Goal: Task Accomplishment & Management: Use online tool/utility

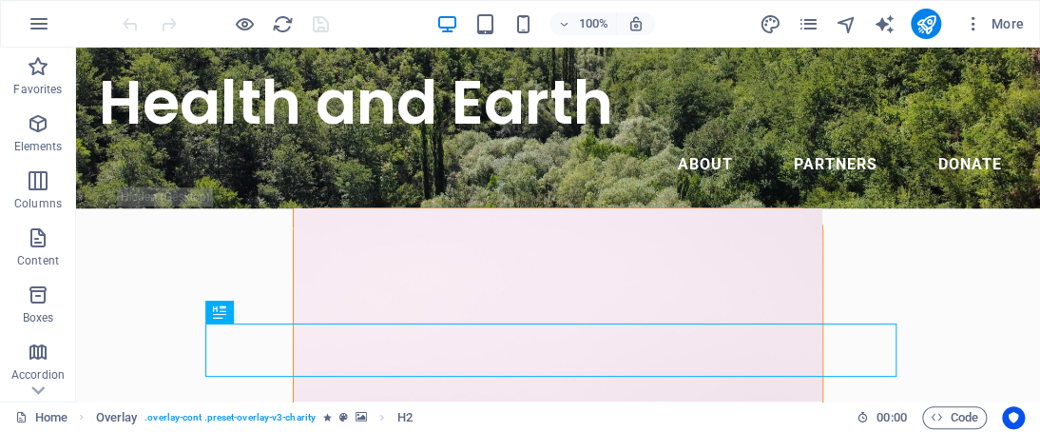
scroll to position [43, 0]
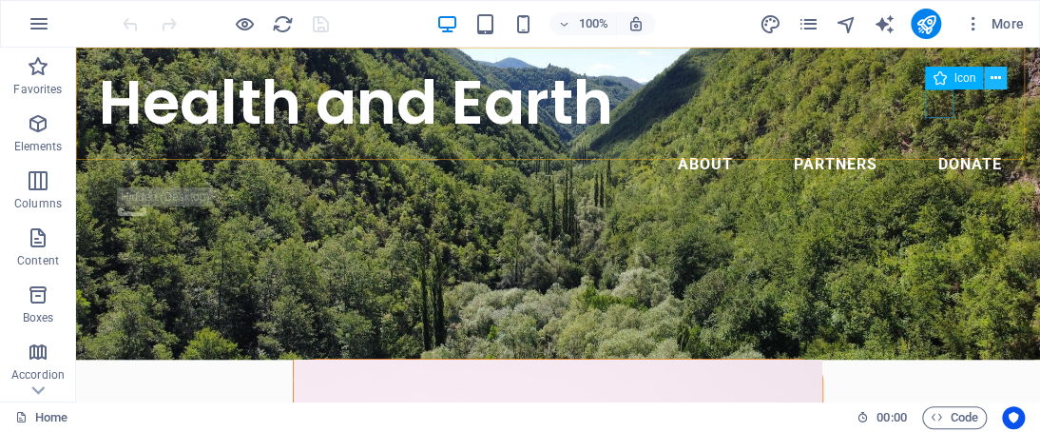
click at [993, 79] on icon at bounding box center [996, 78] width 10 height 20
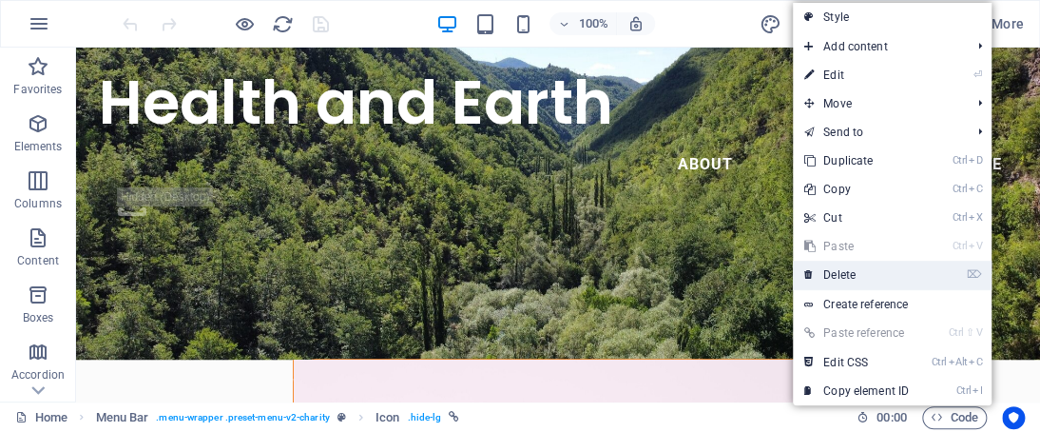
click at [858, 266] on link "⌦ Delete" at bounding box center [856, 274] width 127 height 29
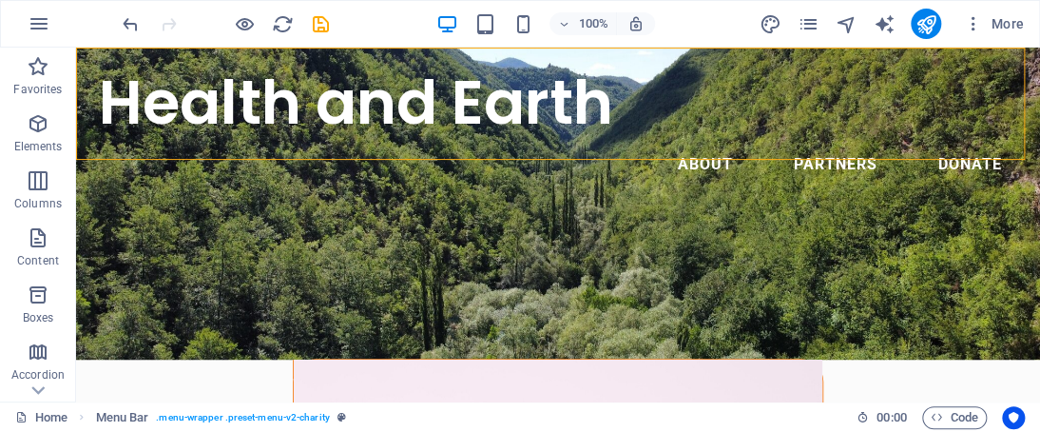
drag, startPoint x: 944, startPoint y: 100, endPoint x: 1004, endPoint y: 102, distance: 59.9
click at [1004, 102] on div "Health and Earth Menu About Partners Donate" at bounding box center [558, 125] width 964 height 155
click at [76, 48] on div "Menu" at bounding box center [76, 48] width 0 height 0
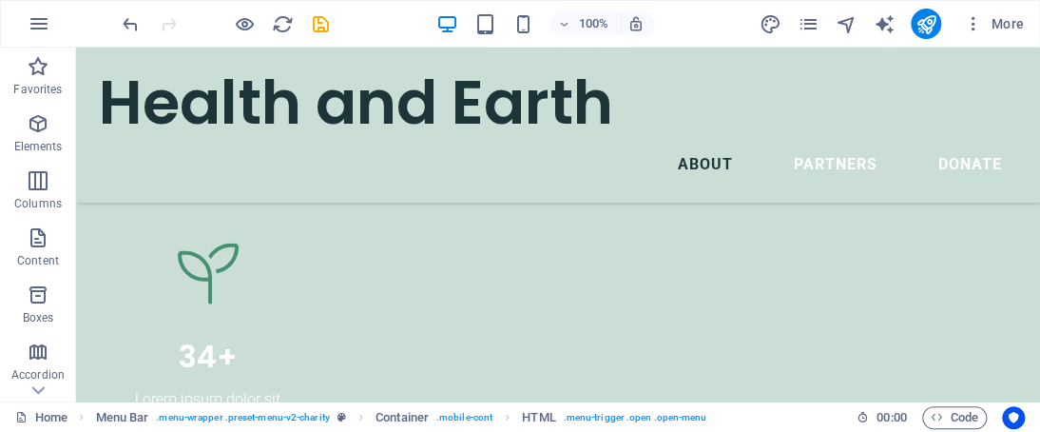
scroll to position [0, 0]
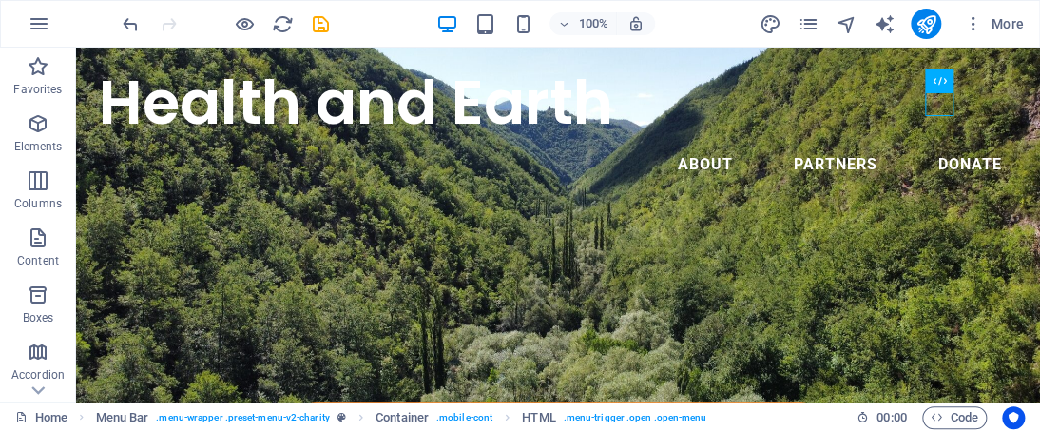
drag, startPoint x: 1033, startPoint y: 78, endPoint x: 1080, endPoint y: 86, distance: 47.2
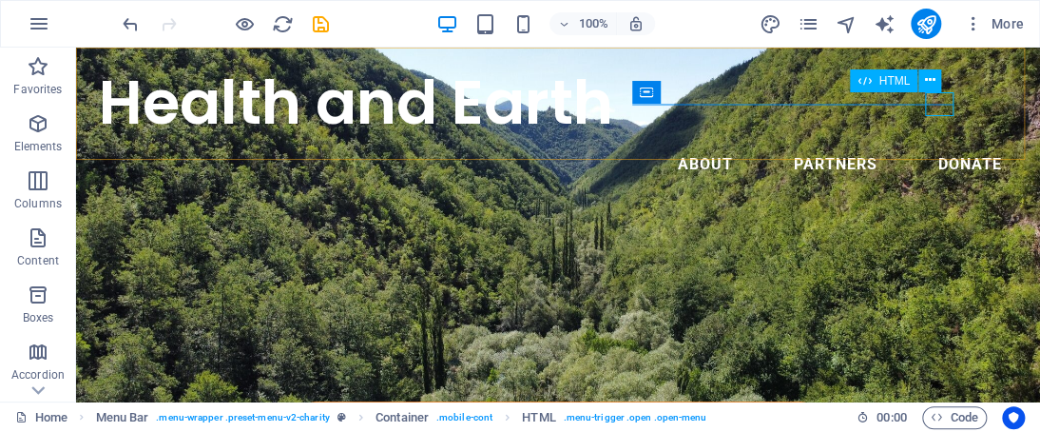
click at [76, 48] on div "Menu" at bounding box center [76, 48] width 0 height 0
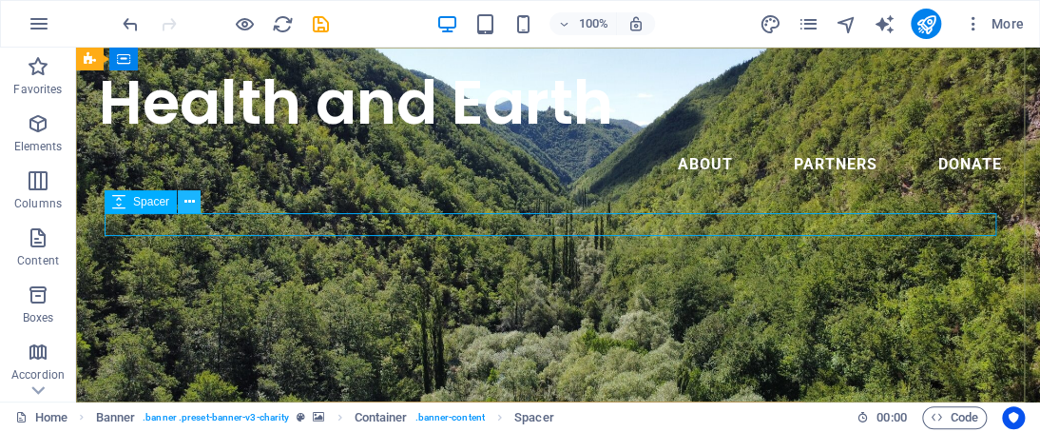
click at [184, 198] on icon at bounding box center [189, 202] width 10 height 20
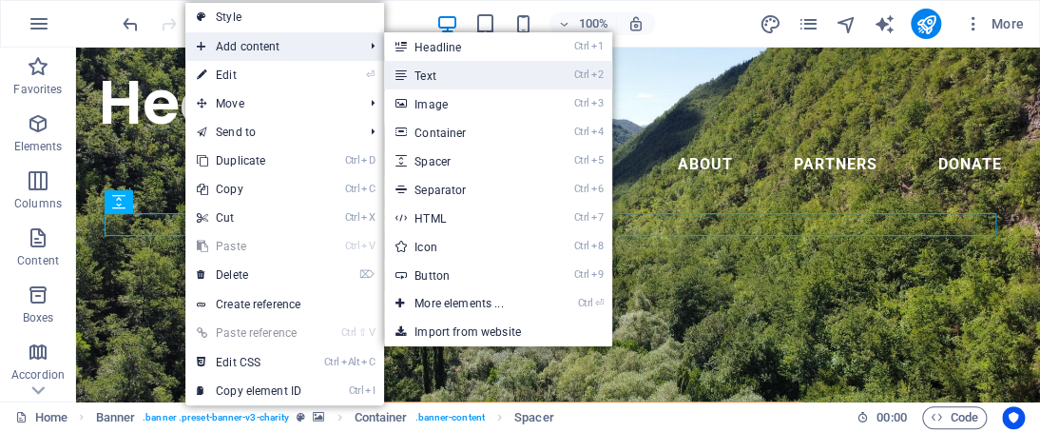
click at [440, 77] on link "Ctrl 2 Text" at bounding box center [462, 75] width 157 height 29
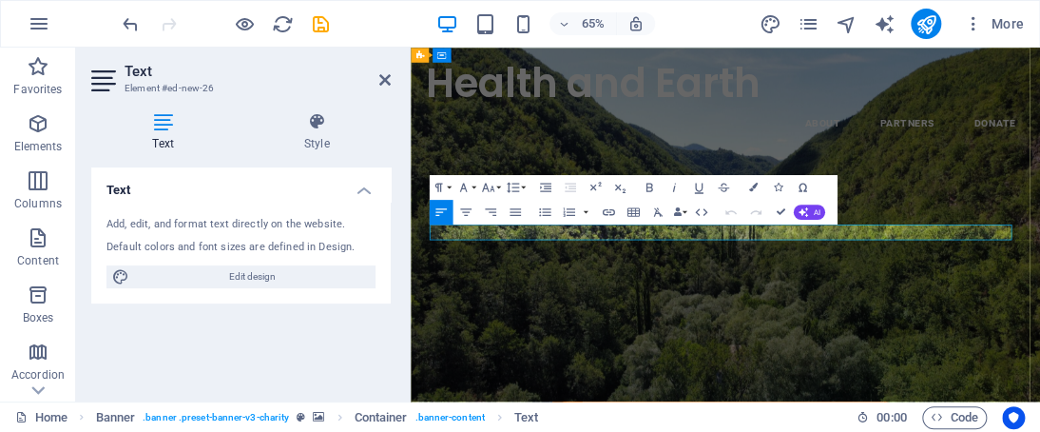
click at [464, 185] on icon "button" at bounding box center [462, 187] width 15 height 15
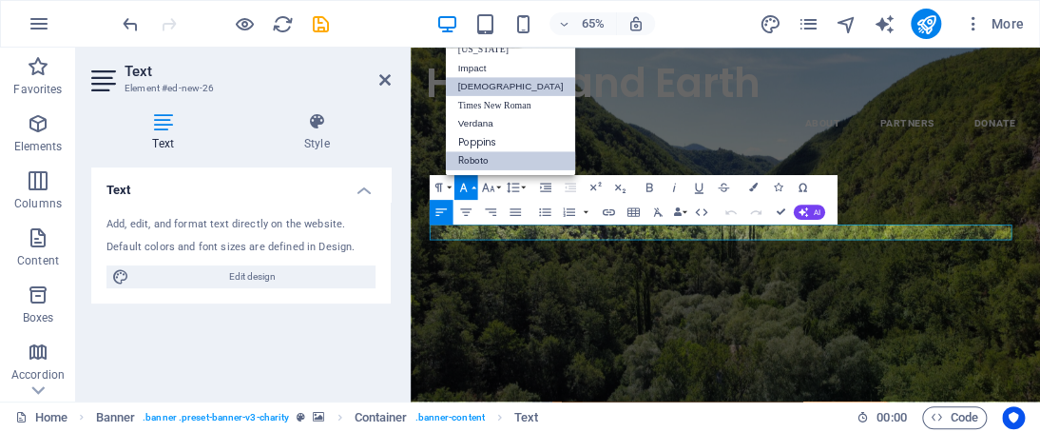
click at [468, 88] on link "[DEMOGRAPHIC_DATA]" at bounding box center [510, 86] width 130 height 19
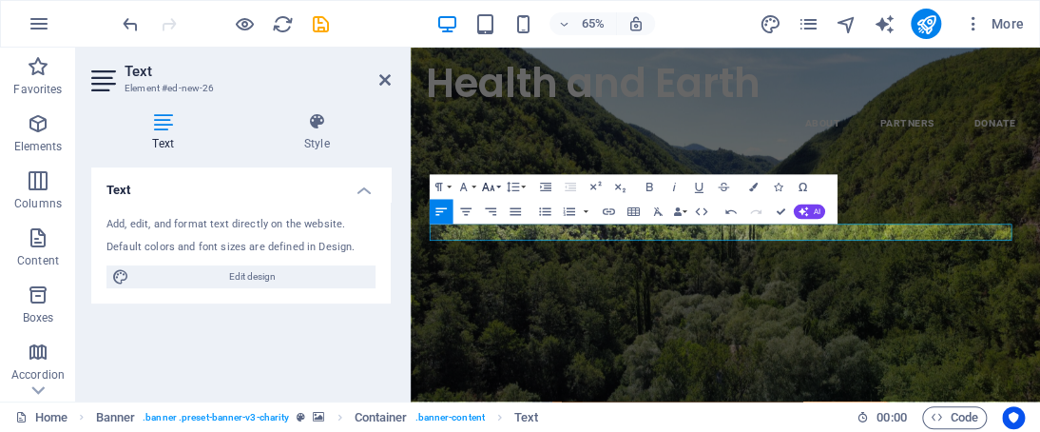
click at [495, 184] on button "Font Size" at bounding box center [491, 186] width 24 height 25
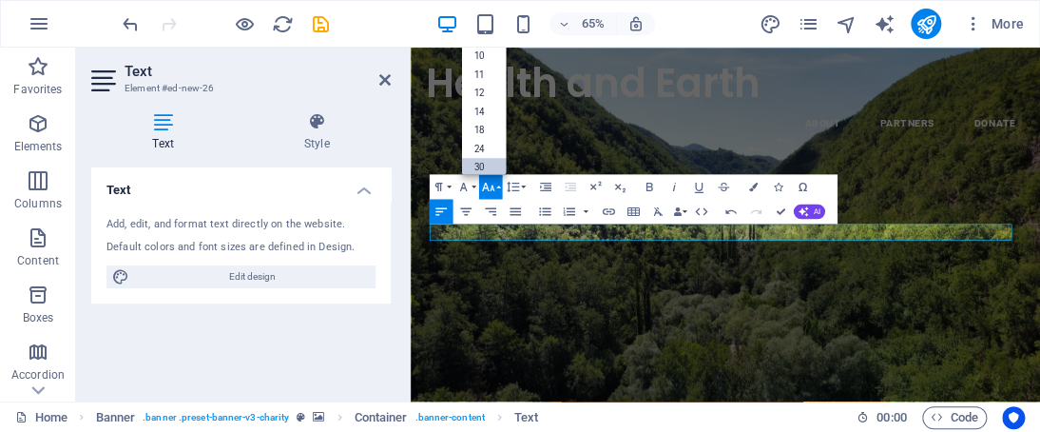
click at [492, 163] on link "30" at bounding box center [483, 167] width 45 height 19
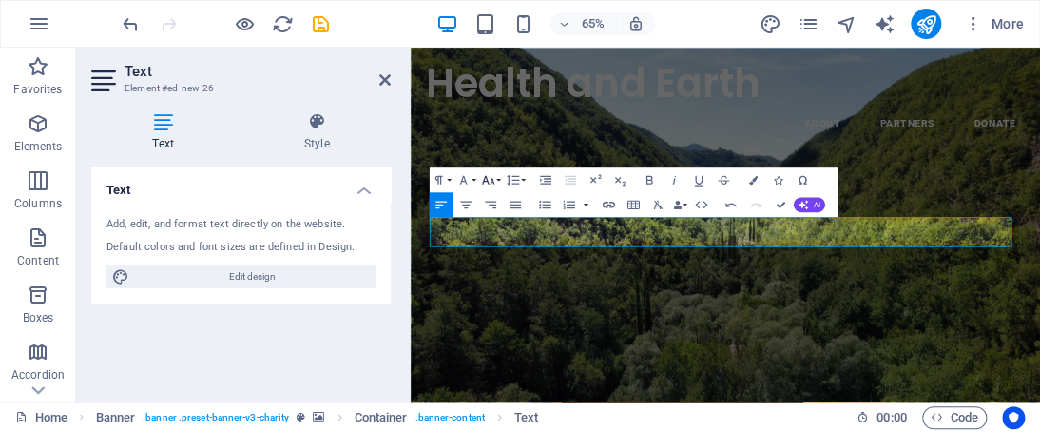
click at [491, 176] on icon "button" at bounding box center [487, 180] width 15 height 15
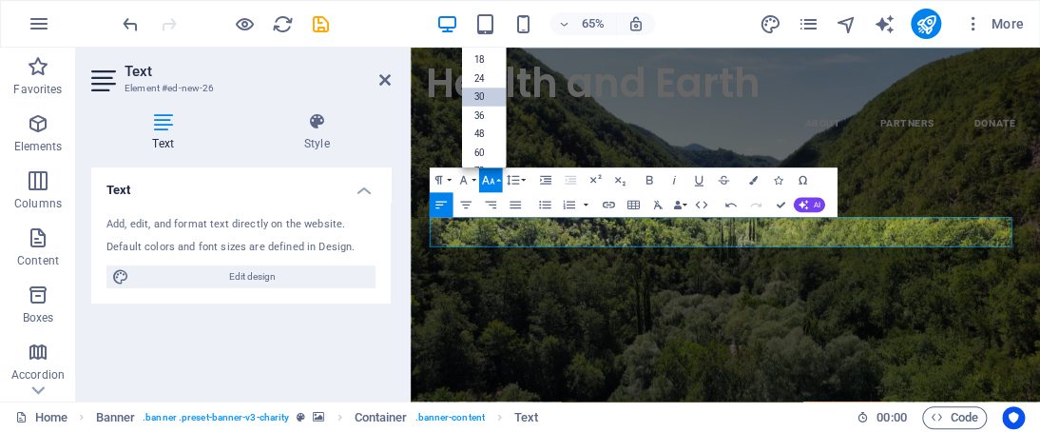
scroll to position [88, 0]
click at [478, 87] on link "24" at bounding box center [483, 84] width 45 height 19
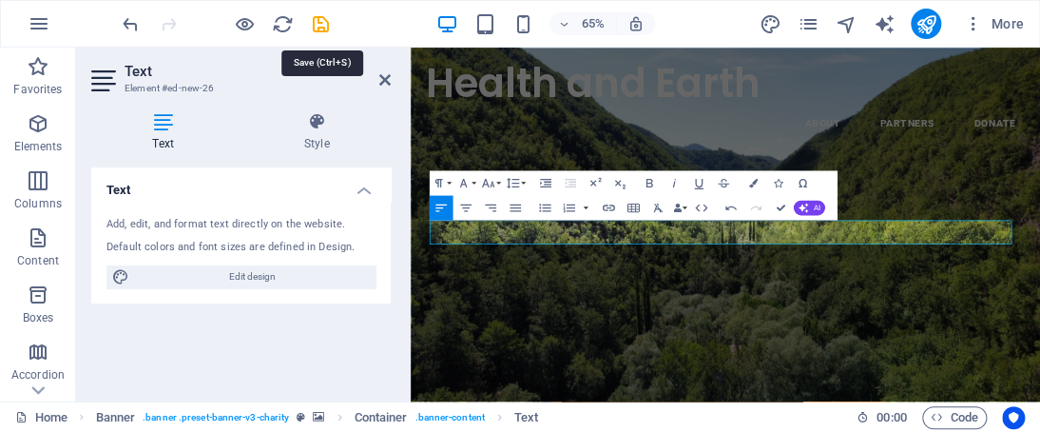
click at [319, 26] on icon "save" at bounding box center [321, 24] width 22 height 22
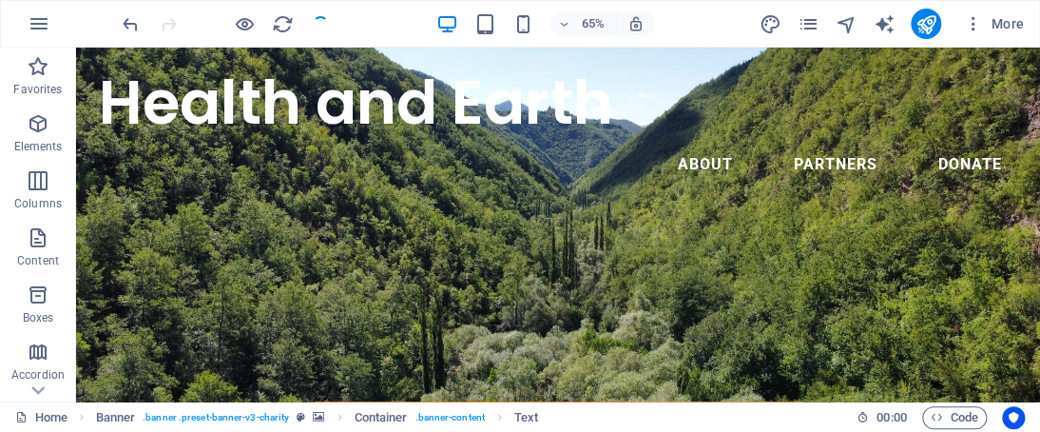
checkbox input "false"
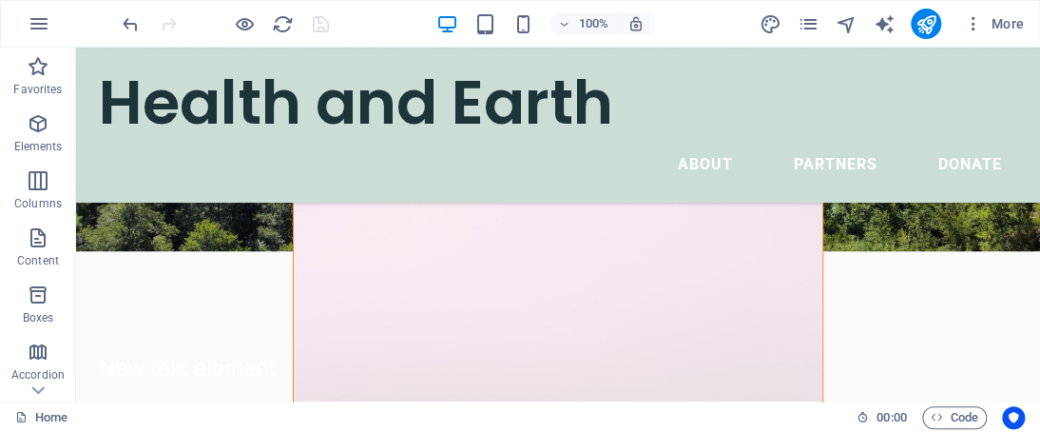
scroll to position [113, 0]
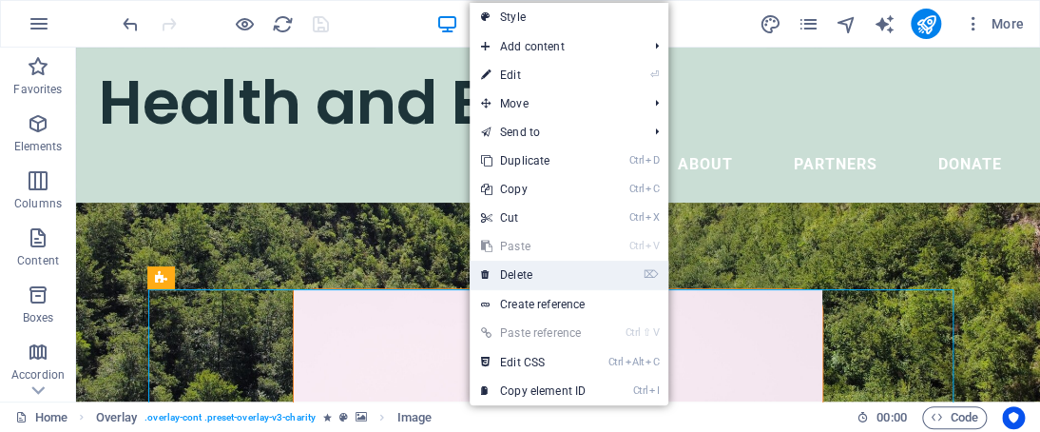
click at [529, 269] on link "⌦ Delete" at bounding box center [533, 274] width 127 height 29
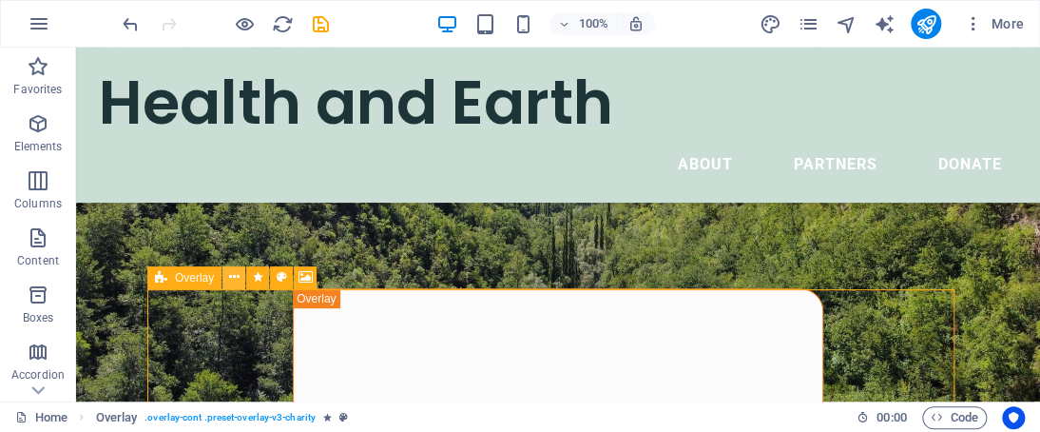
click at [233, 277] on icon at bounding box center [234, 277] width 10 height 20
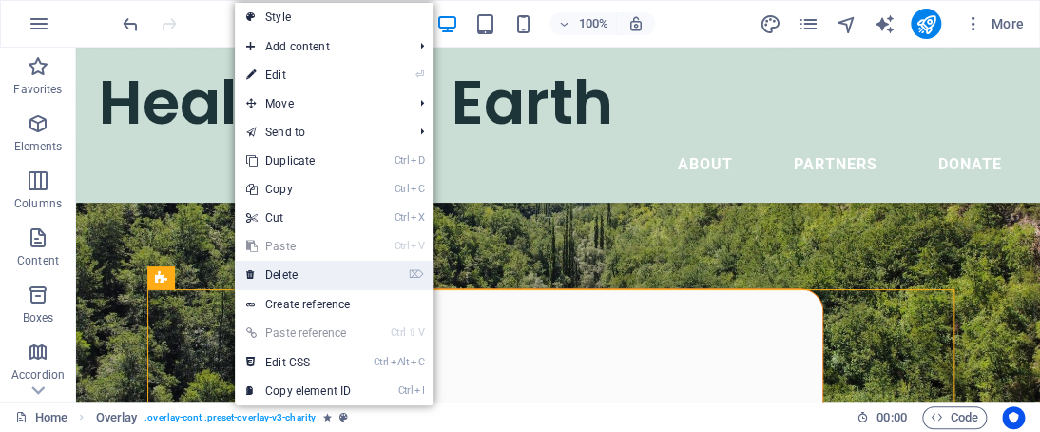
click at [261, 280] on link "⌦ Delete" at bounding box center [298, 274] width 127 height 29
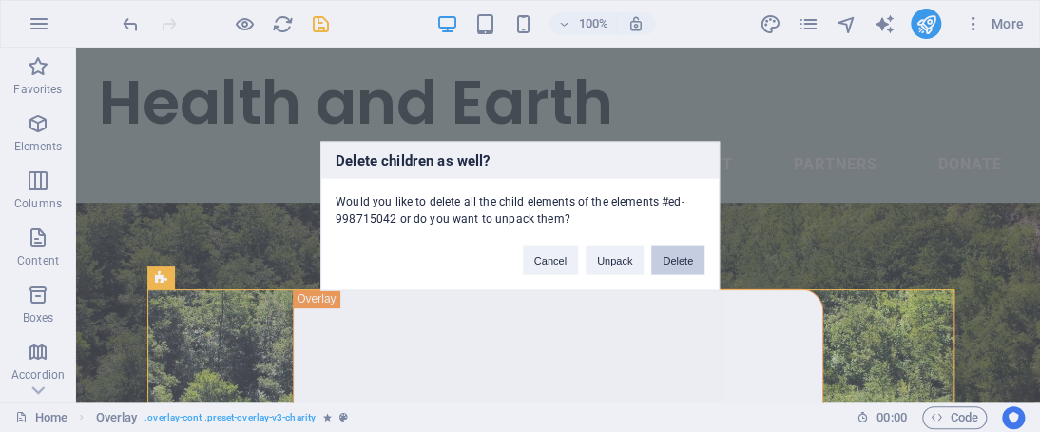
click at [683, 261] on button "Delete" at bounding box center [677, 260] width 53 height 29
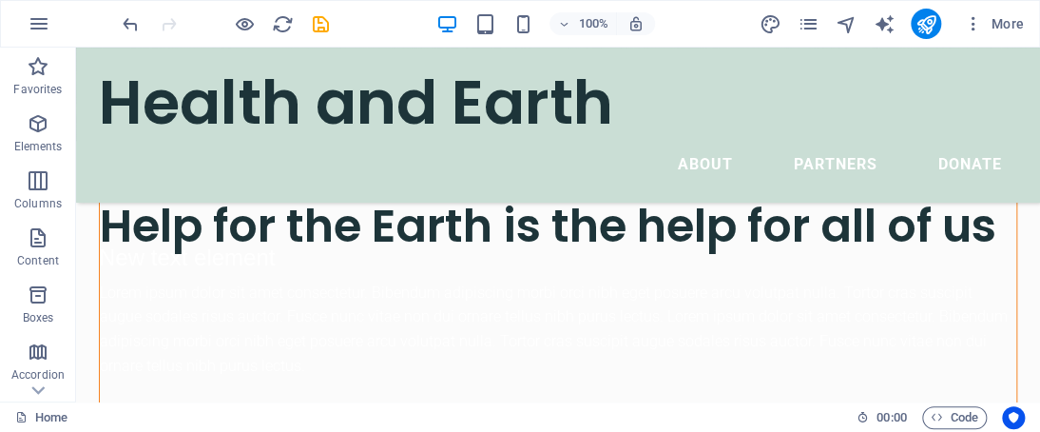
scroll to position [354, 0]
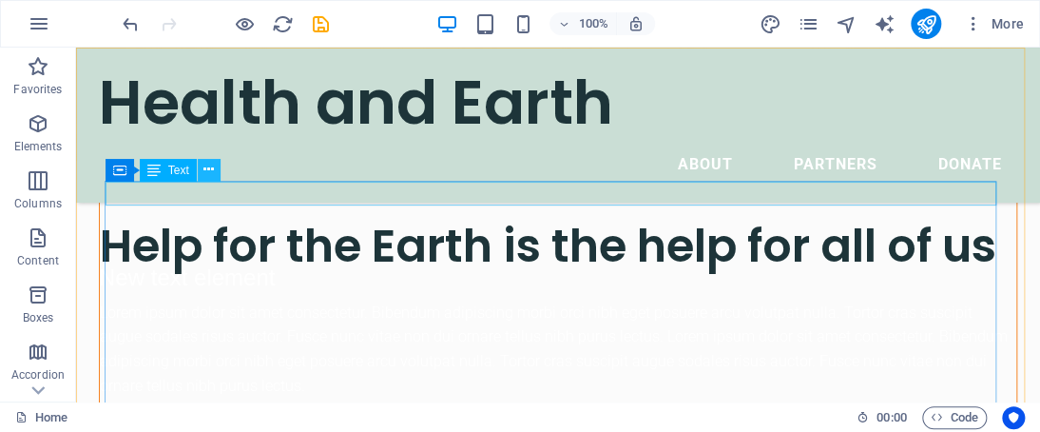
click at [203, 168] on icon at bounding box center [208, 170] width 10 height 20
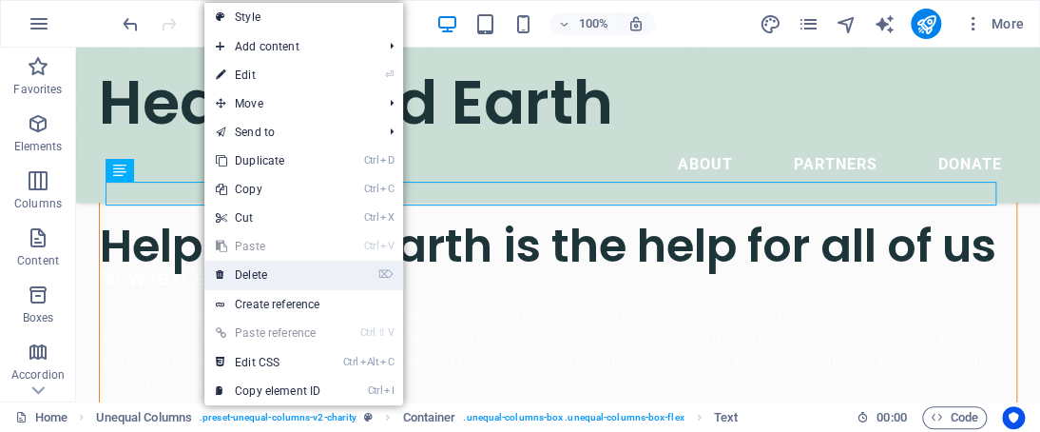
click at [282, 263] on link "⌦ Delete" at bounding box center [267, 274] width 127 height 29
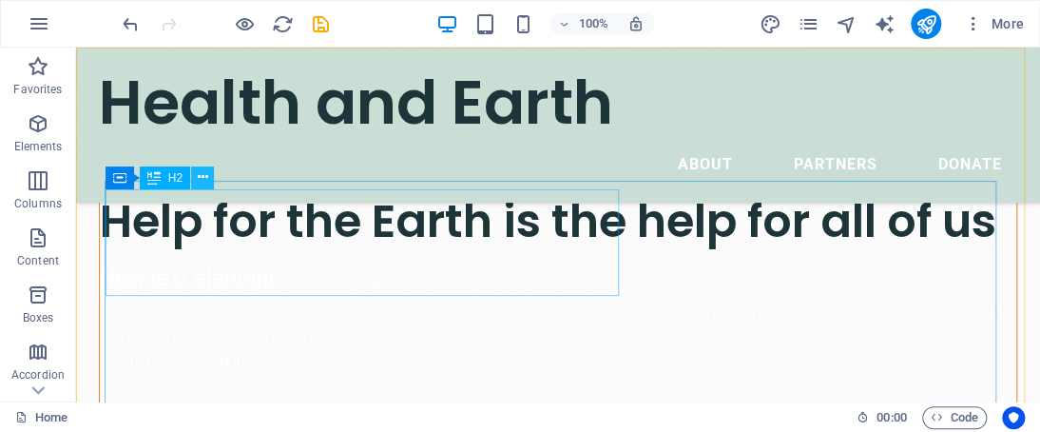
click at [203, 170] on icon at bounding box center [203, 177] width 10 height 20
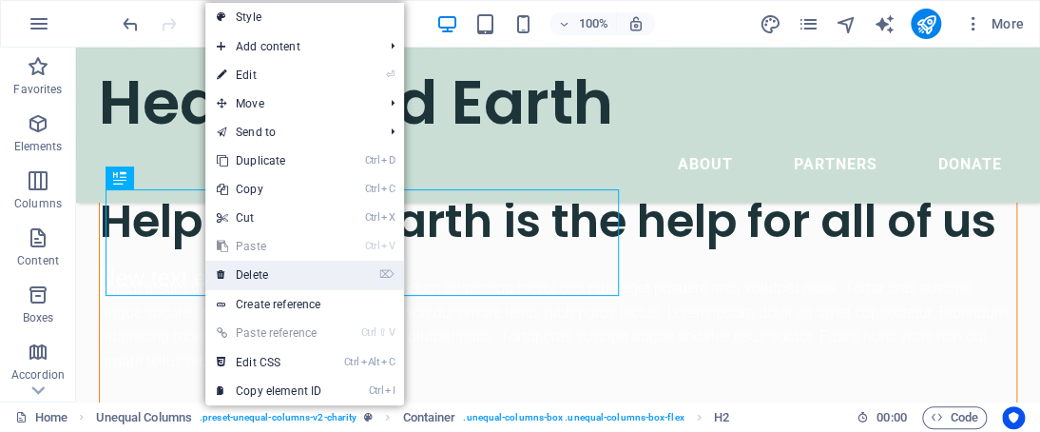
drag, startPoint x: 278, startPoint y: 264, endPoint x: 200, endPoint y: 217, distance: 91.3
click at [278, 264] on link "⌦ Delete" at bounding box center [268, 274] width 127 height 29
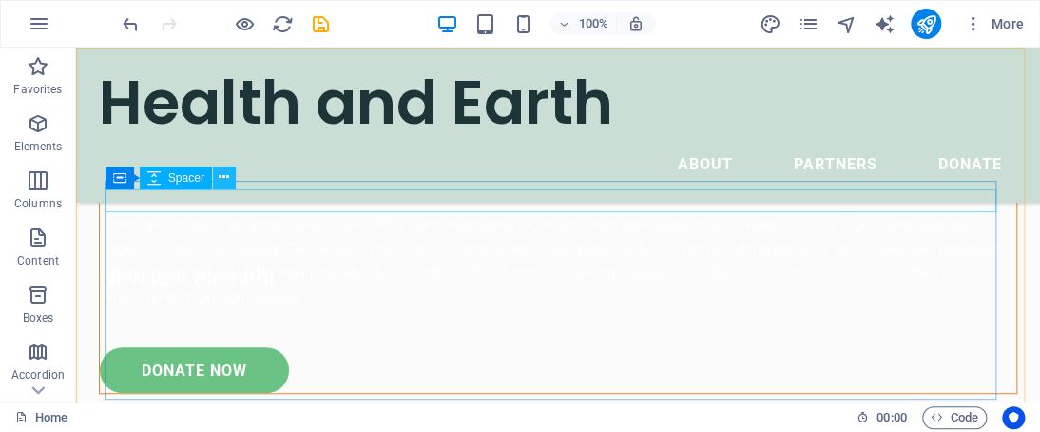
click at [220, 182] on icon at bounding box center [224, 177] width 10 height 20
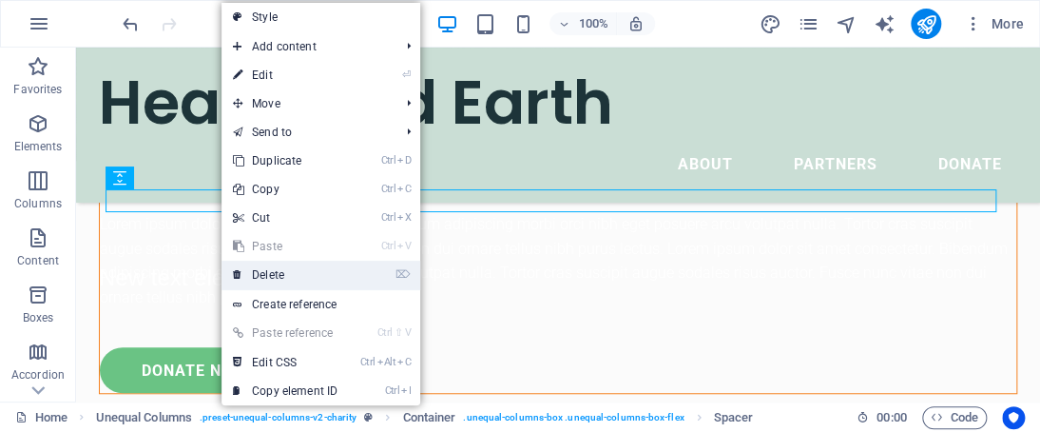
click at [274, 265] on link "⌦ Delete" at bounding box center [285, 274] width 127 height 29
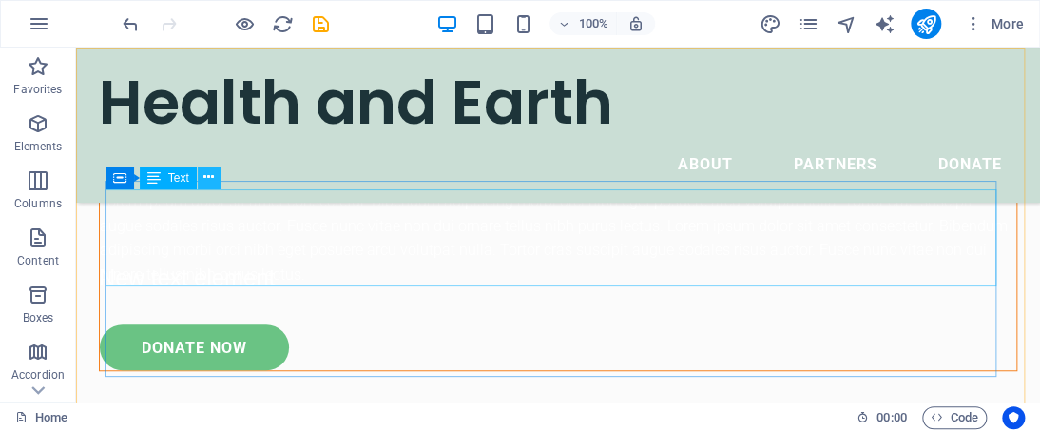
click at [206, 171] on icon at bounding box center [208, 177] width 10 height 20
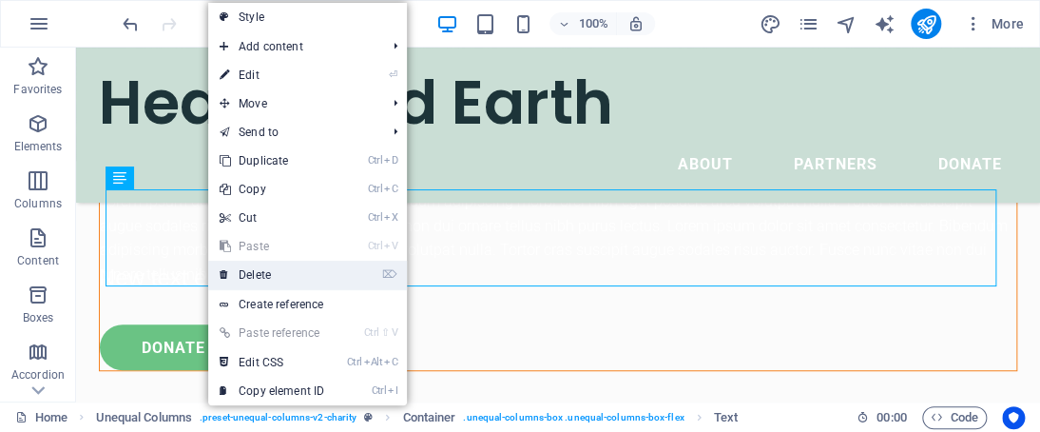
click at [285, 284] on link "⌦ Delete" at bounding box center [271, 274] width 127 height 29
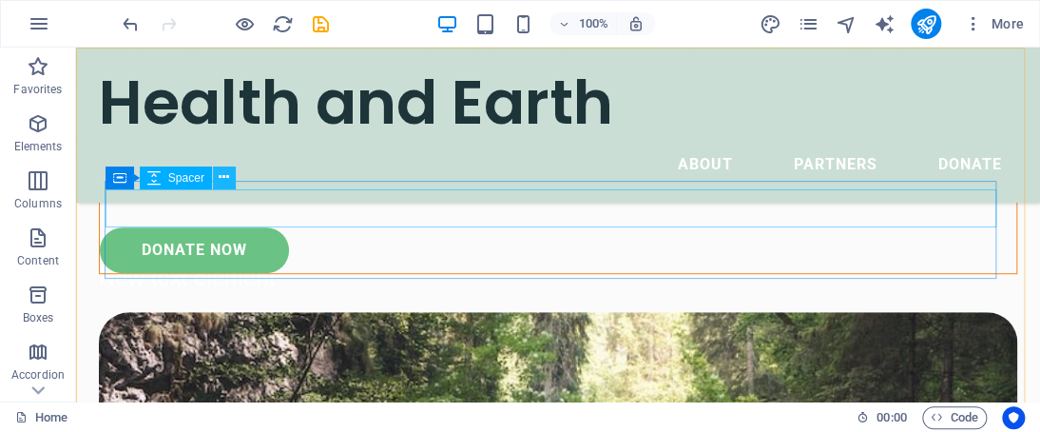
click at [224, 182] on icon at bounding box center [224, 177] width 10 height 20
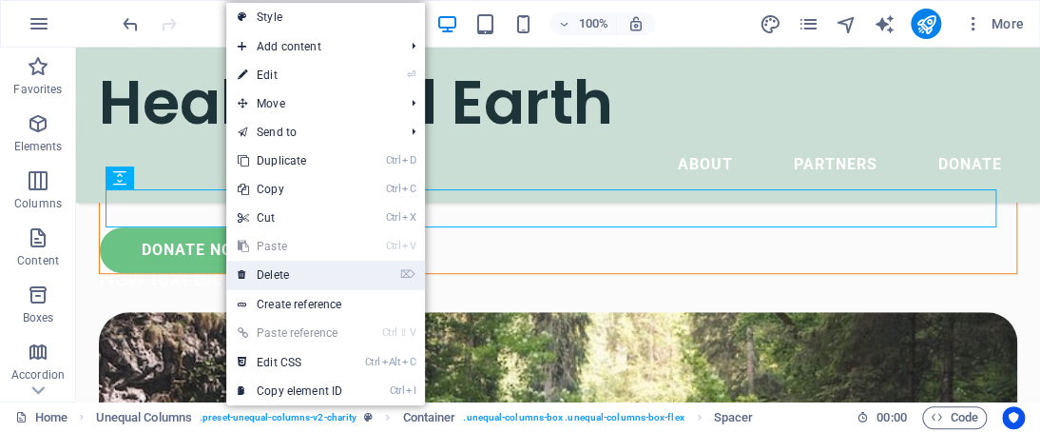
click at [267, 267] on link "⌦ Delete" at bounding box center [289, 274] width 127 height 29
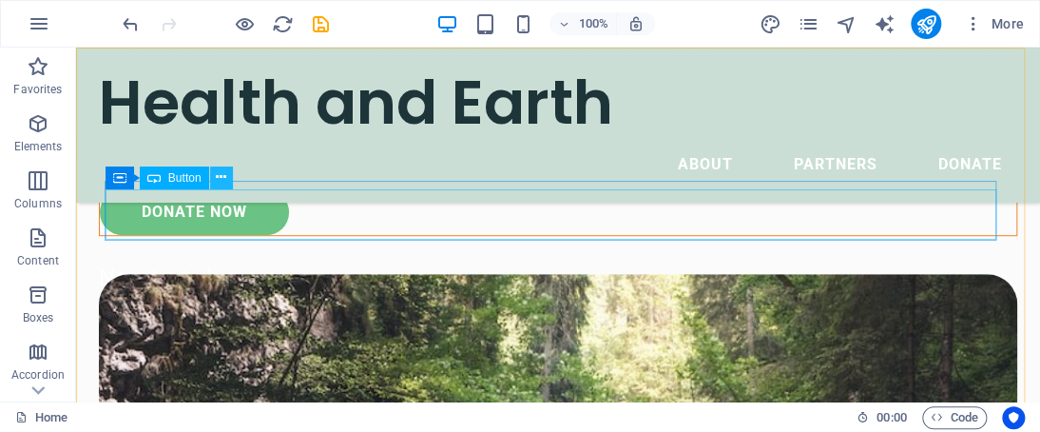
click at [227, 170] on button at bounding box center [221, 177] width 23 height 23
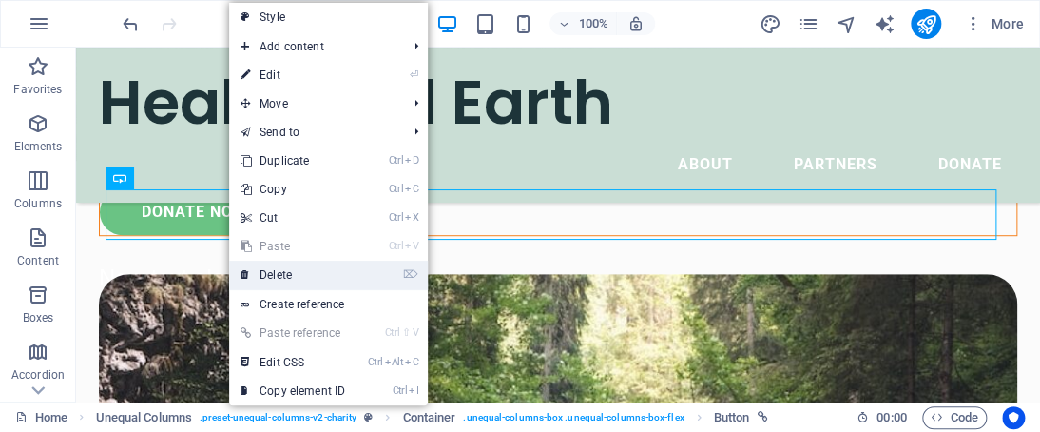
click at [278, 264] on link "⌦ Delete" at bounding box center [292, 274] width 127 height 29
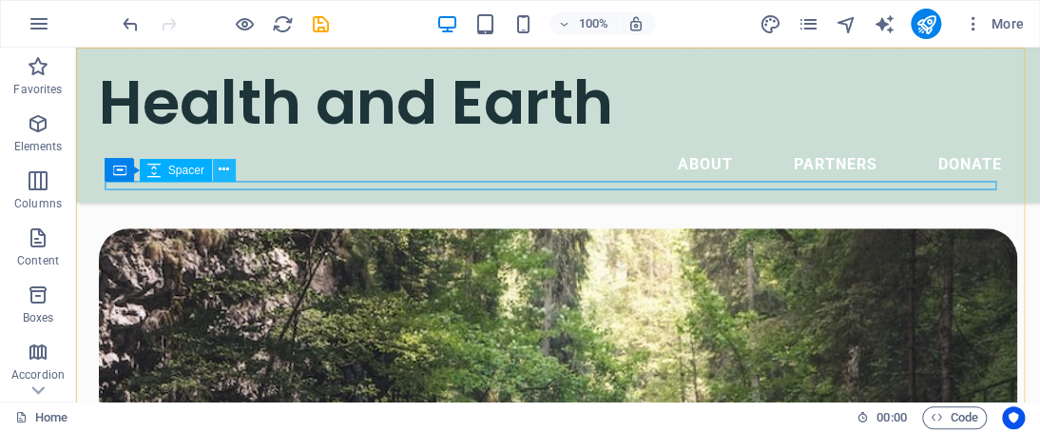
click at [222, 164] on icon at bounding box center [224, 170] width 10 height 20
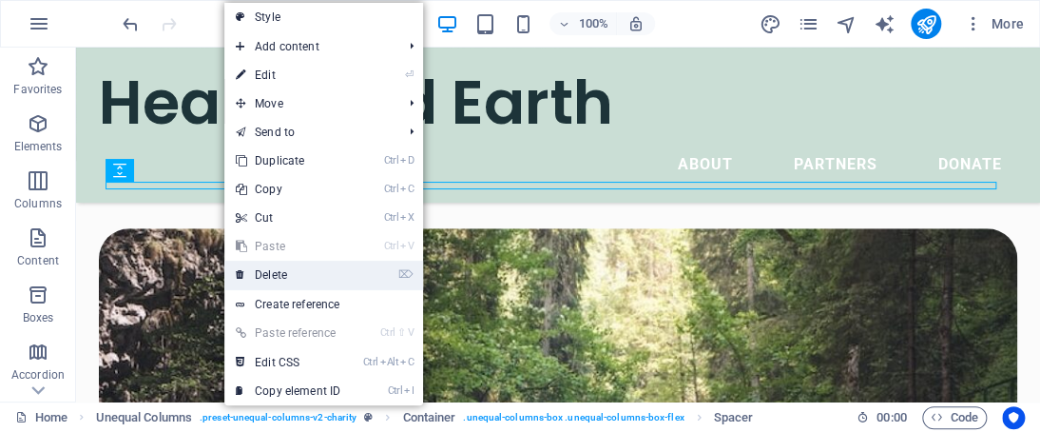
click at [292, 274] on link "⌦ Delete" at bounding box center [287, 274] width 127 height 29
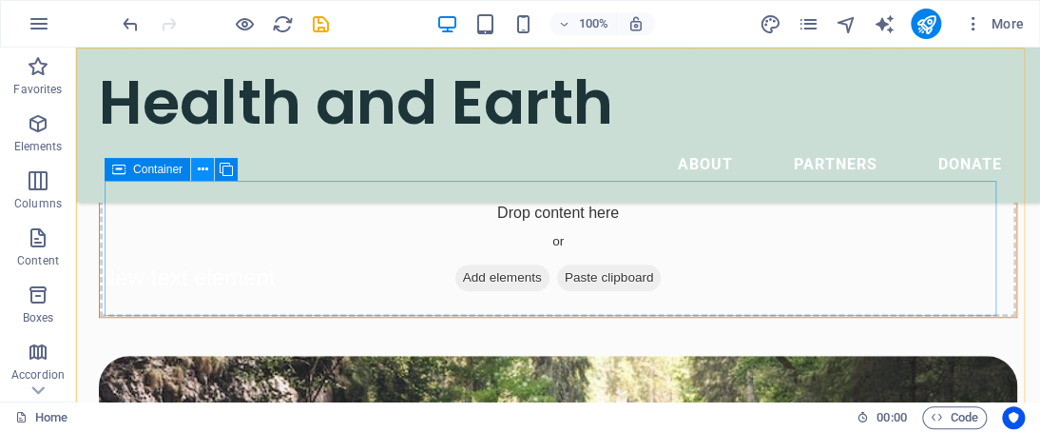
click at [198, 161] on icon at bounding box center [203, 170] width 10 height 20
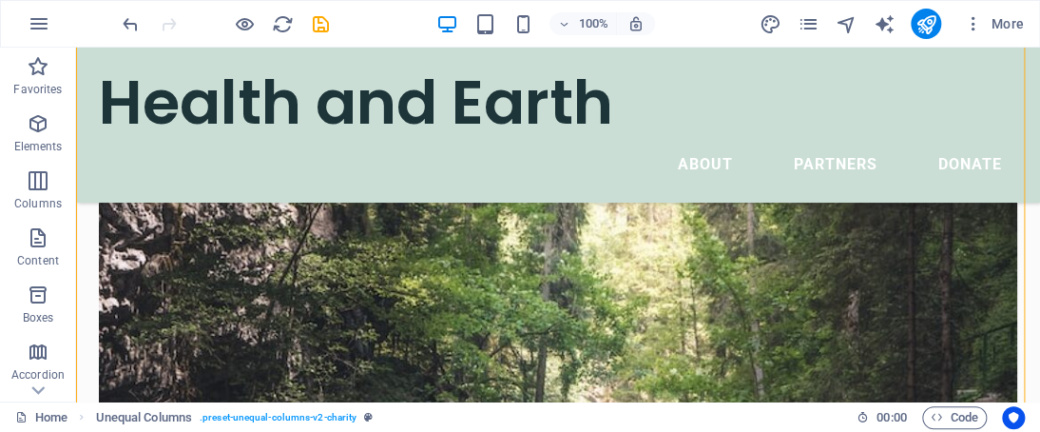
scroll to position [517, 0]
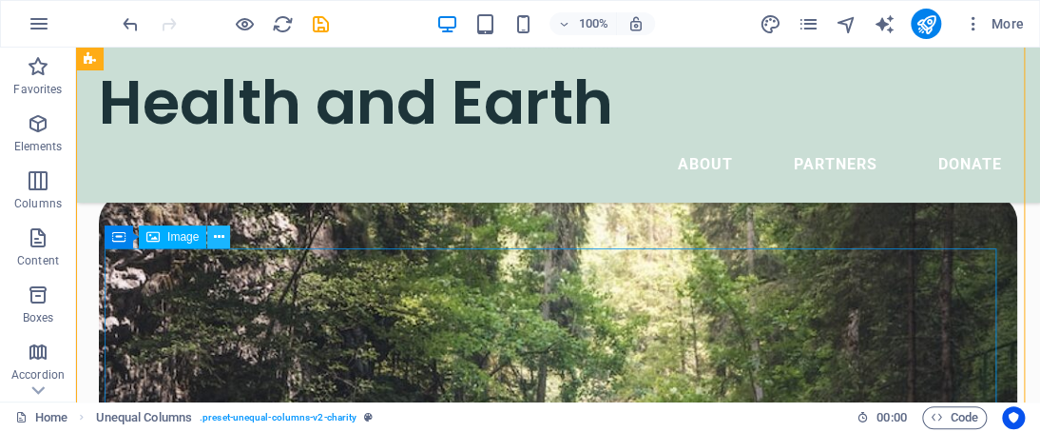
click at [224, 234] on button at bounding box center [218, 236] width 23 height 23
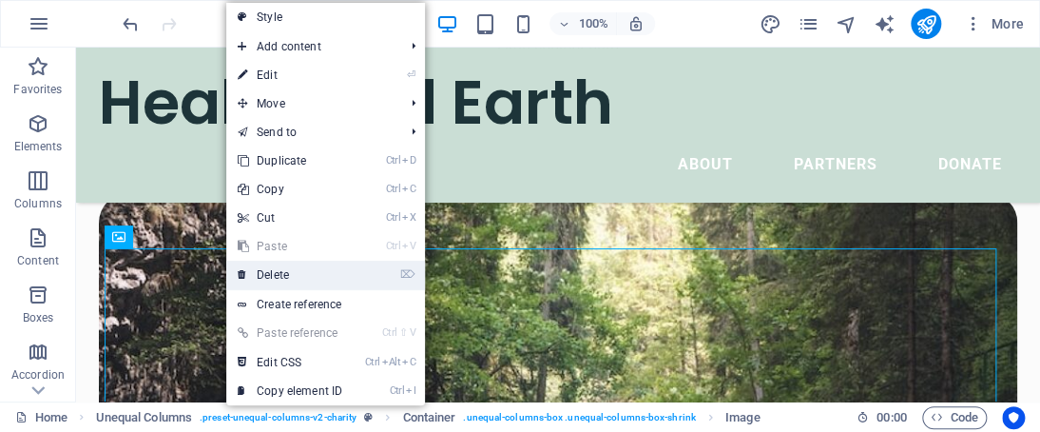
click at [261, 272] on link "⌦ Delete" at bounding box center [289, 274] width 127 height 29
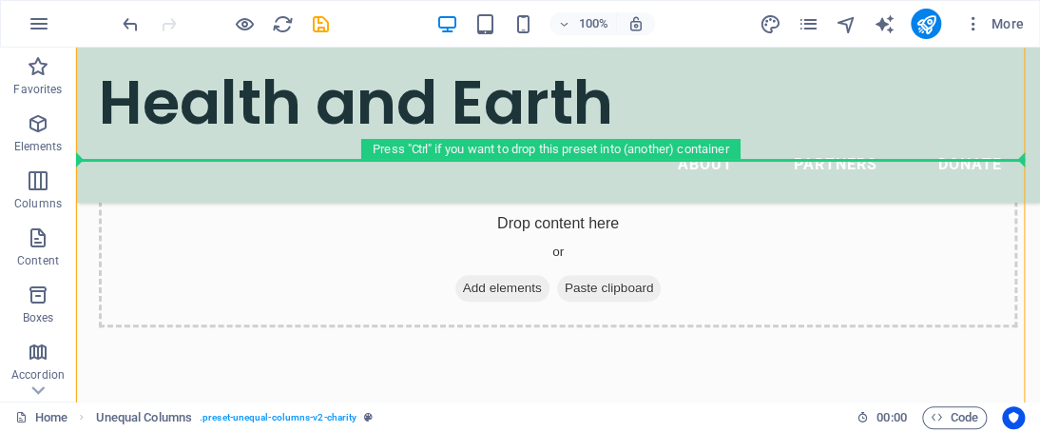
drag, startPoint x: 741, startPoint y: 277, endPoint x: 758, endPoint y: 158, distance: 120.1
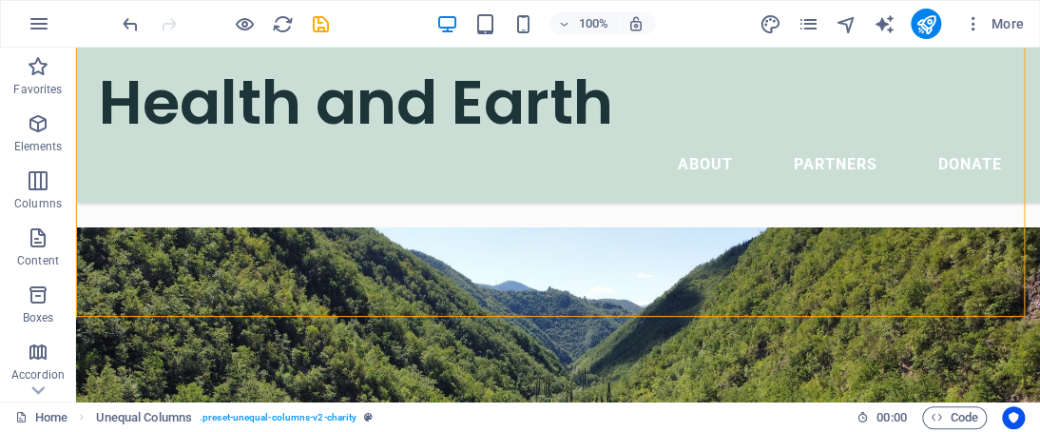
scroll to position [511, 0]
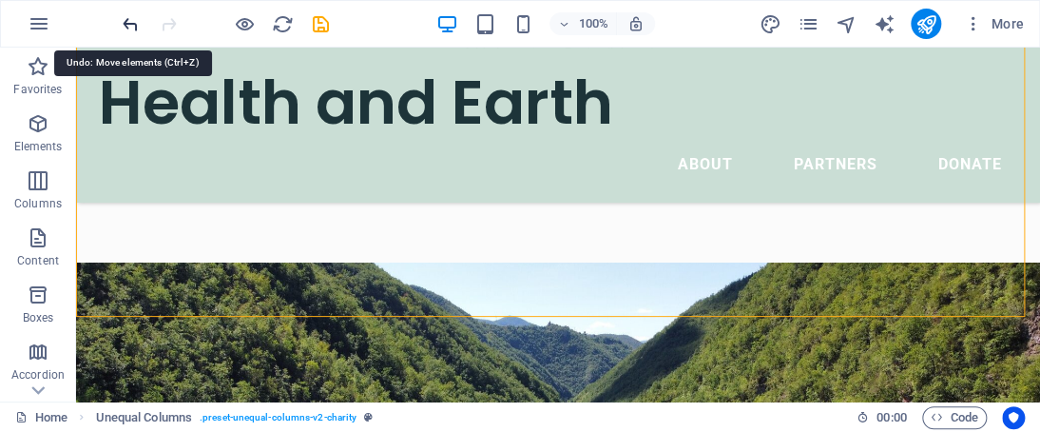
click at [126, 26] on icon "undo" at bounding box center [131, 24] width 22 height 22
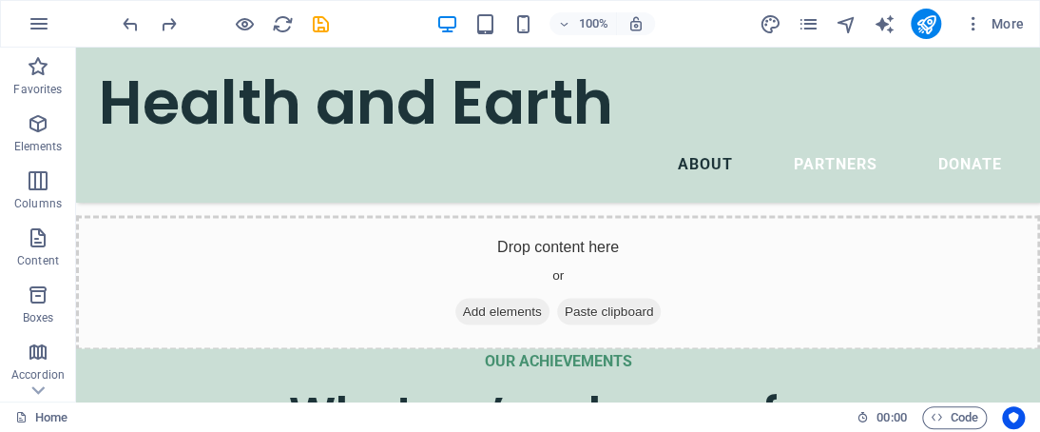
scroll to position [1205, 0]
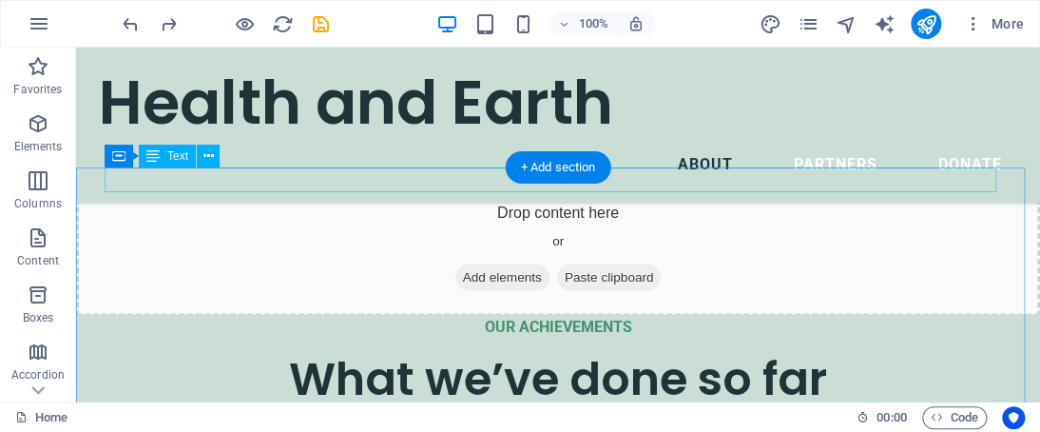
click at [526, 314] on div "OUR ACHIEVEMENTS" at bounding box center [558, 326] width 918 height 25
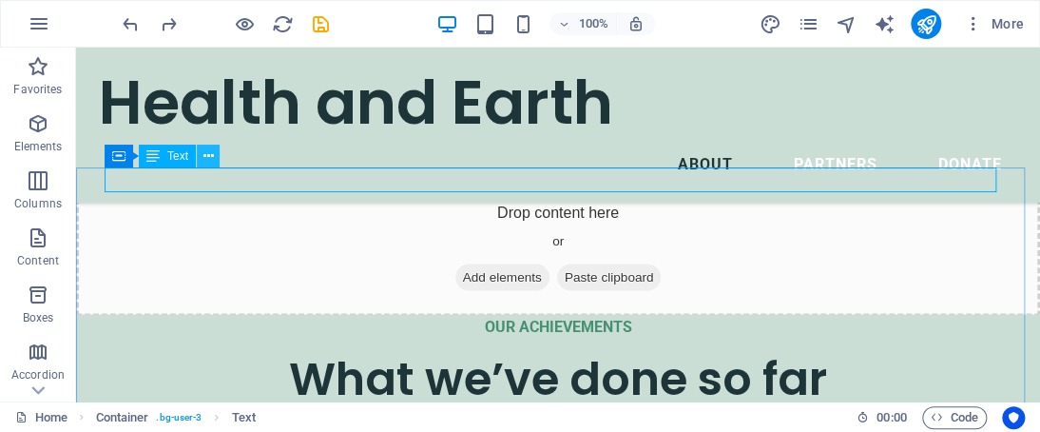
click at [205, 147] on icon at bounding box center [208, 156] width 10 height 20
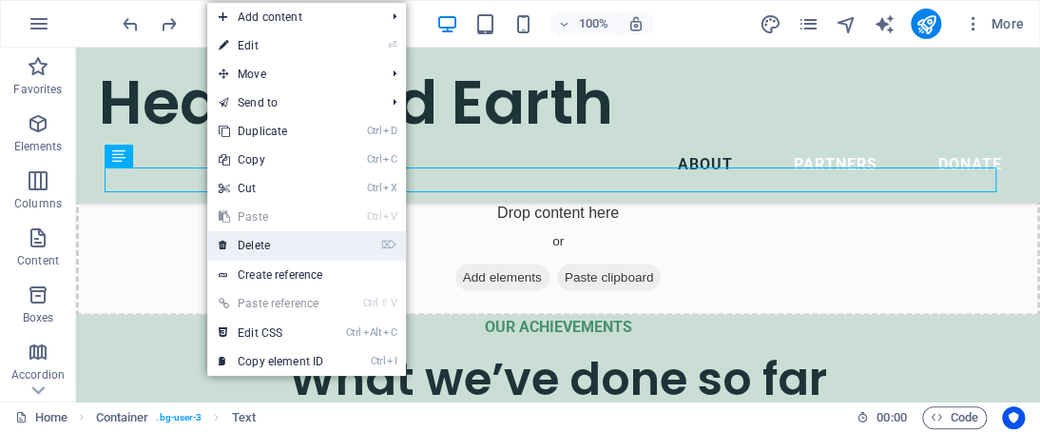
click at [259, 236] on link "⌦ Delete" at bounding box center [270, 245] width 127 height 29
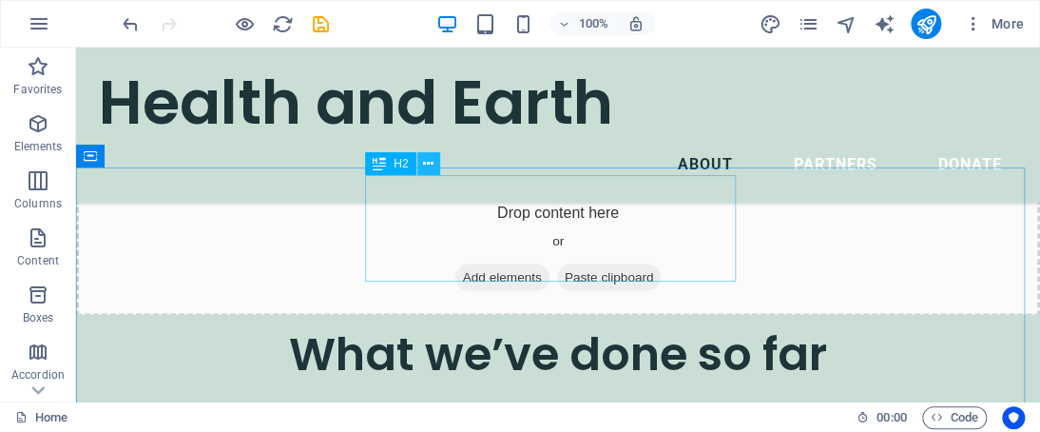
click at [427, 163] on icon at bounding box center [428, 164] width 10 height 20
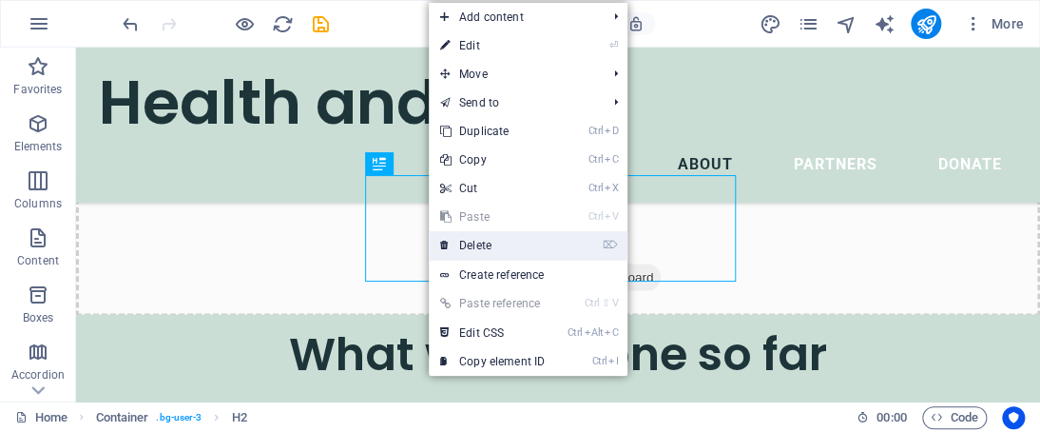
click at [468, 251] on link "⌦ Delete" at bounding box center [492, 245] width 127 height 29
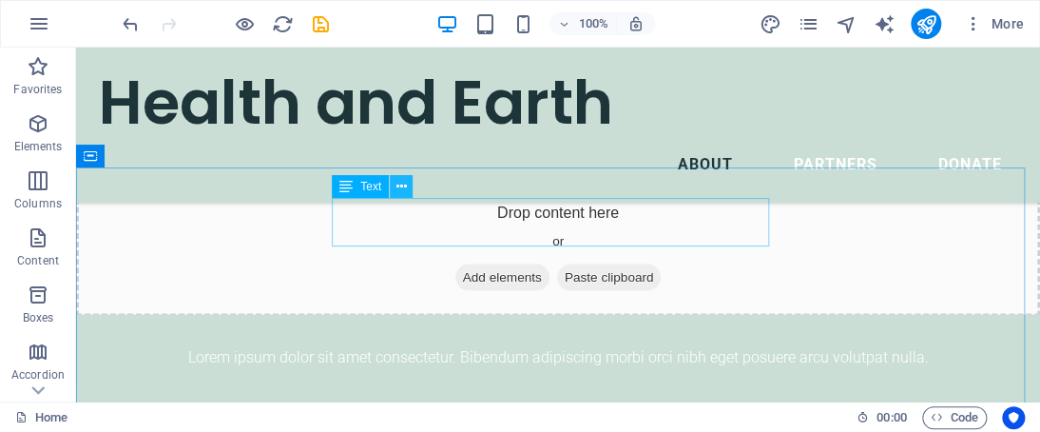
click at [397, 184] on icon at bounding box center [401, 187] width 10 height 20
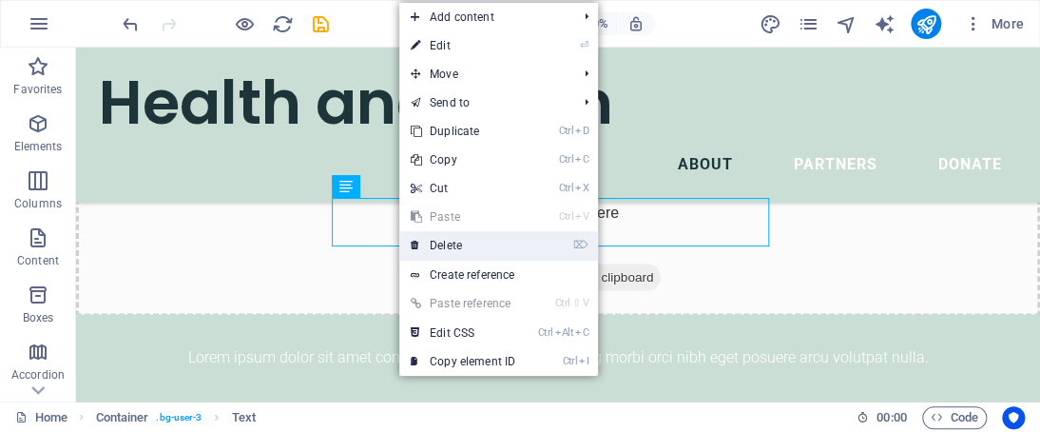
click at [443, 241] on link "⌦ Delete" at bounding box center [462, 245] width 127 height 29
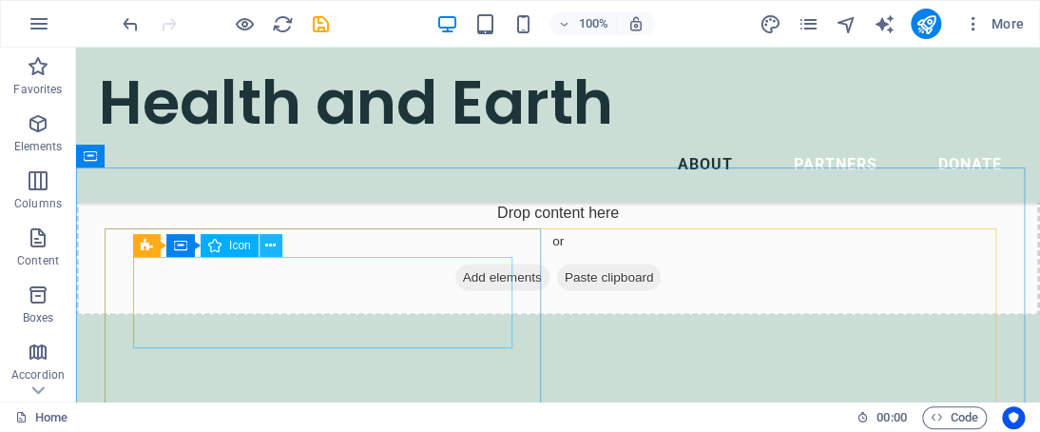
click at [270, 236] on icon at bounding box center [270, 246] width 10 height 20
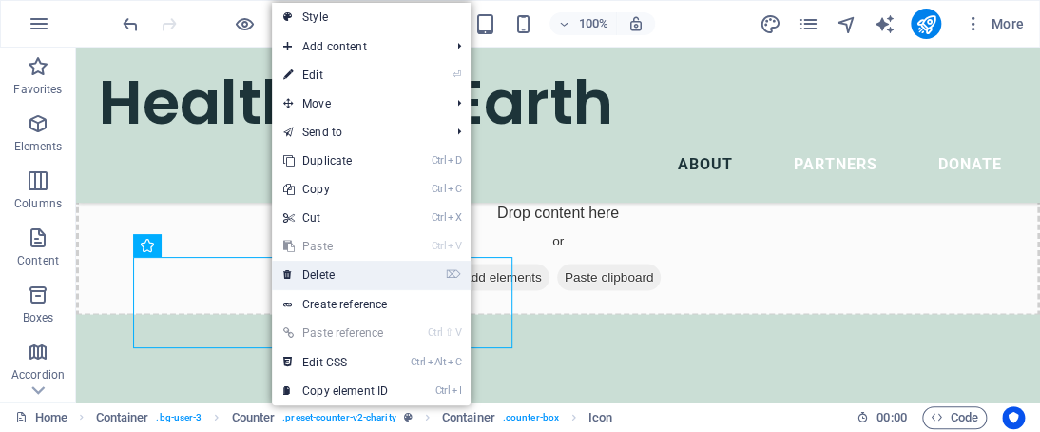
click at [316, 281] on link "⌦ Delete" at bounding box center [335, 274] width 127 height 29
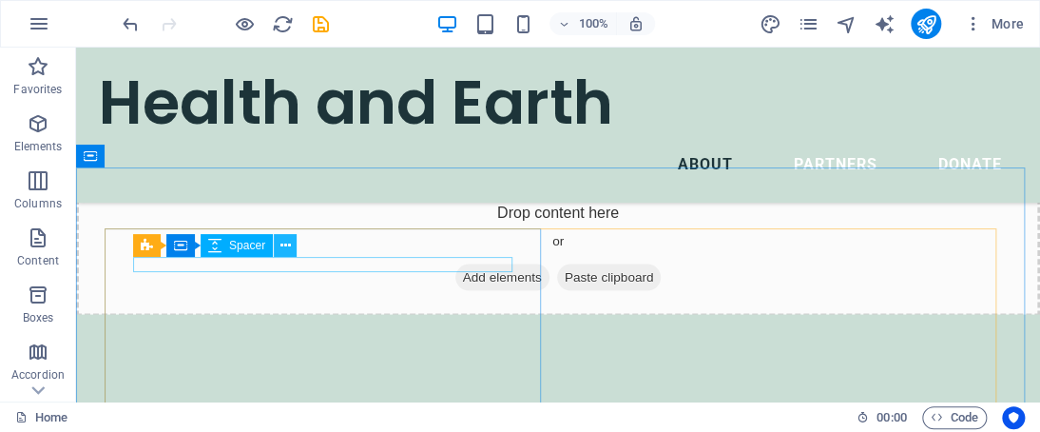
click at [282, 247] on icon at bounding box center [285, 246] width 10 height 20
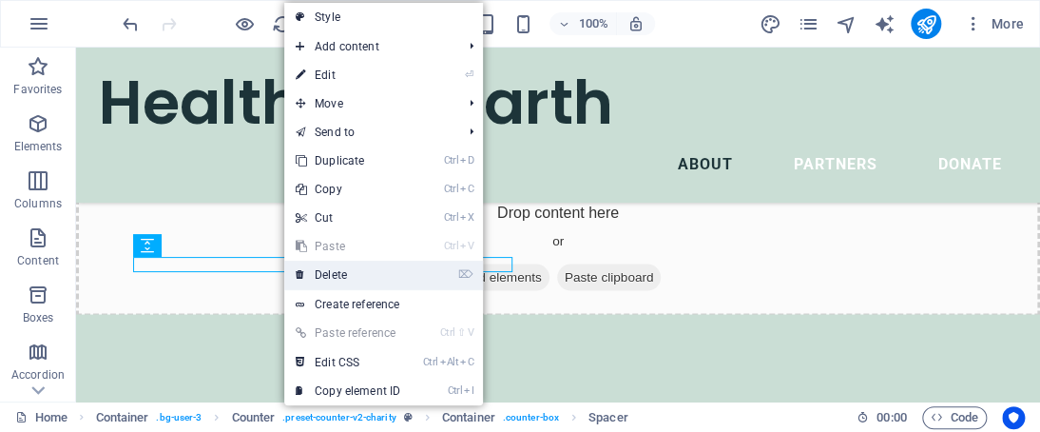
click at [327, 269] on link "⌦ Delete" at bounding box center [347, 274] width 127 height 29
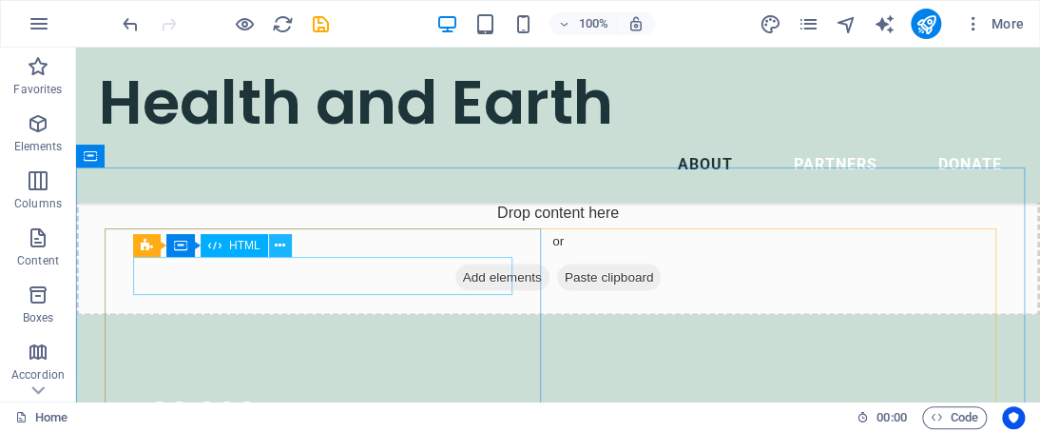
click at [274, 247] on button at bounding box center [280, 245] width 23 height 23
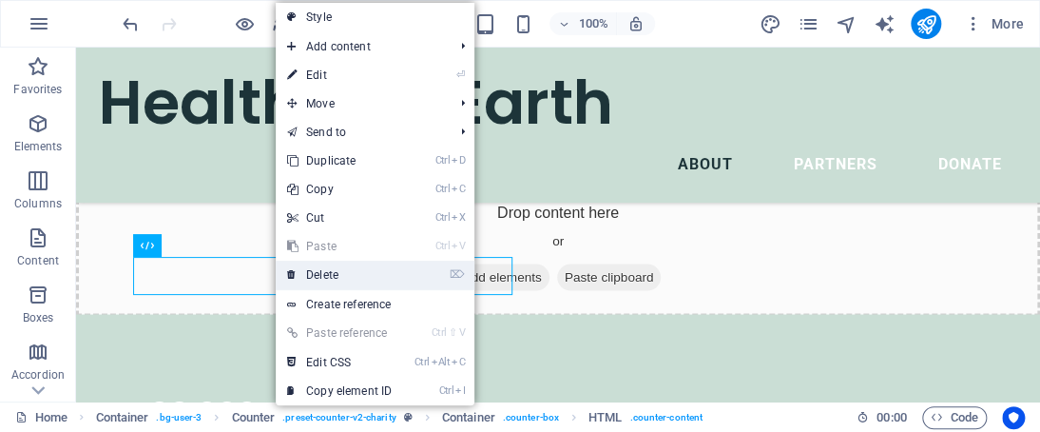
drag, startPoint x: 320, startPoint y: 271, endPoint x: 245, endPoint y: 223, distance: 88.9
click at [320, 271] on link "⌦ Delete" at bounding box center [339, 274] width 127 height 29
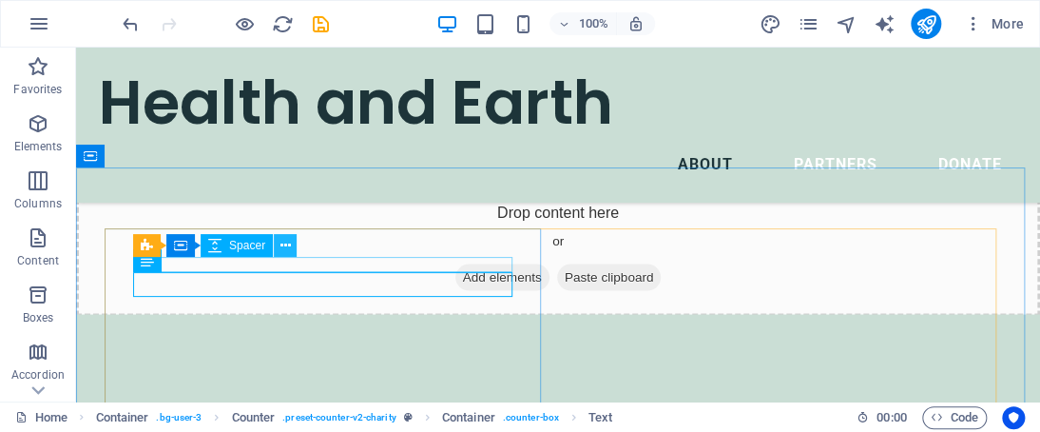
click at [290, 237] on button at bounding box center [285, 245] width 23 height 23
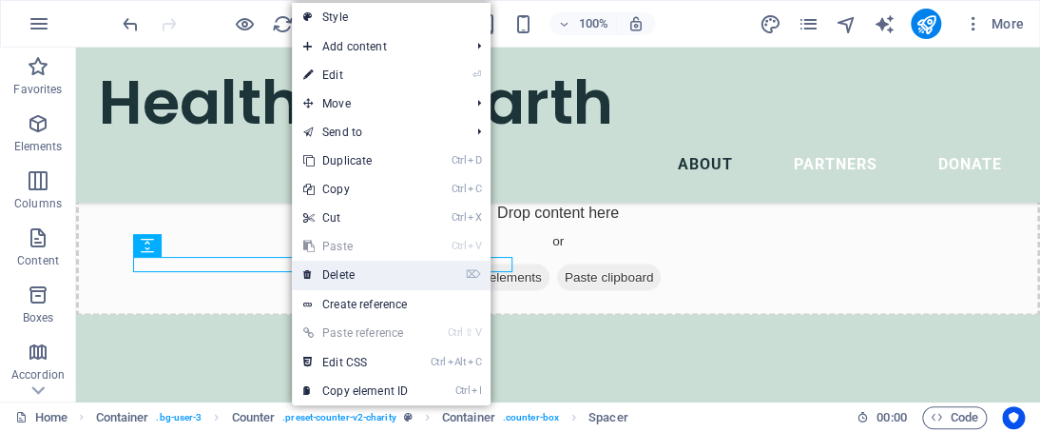
click at [336, 275] on link "⌦ Delete" at bounding box center [355, 274] width 127 height 29
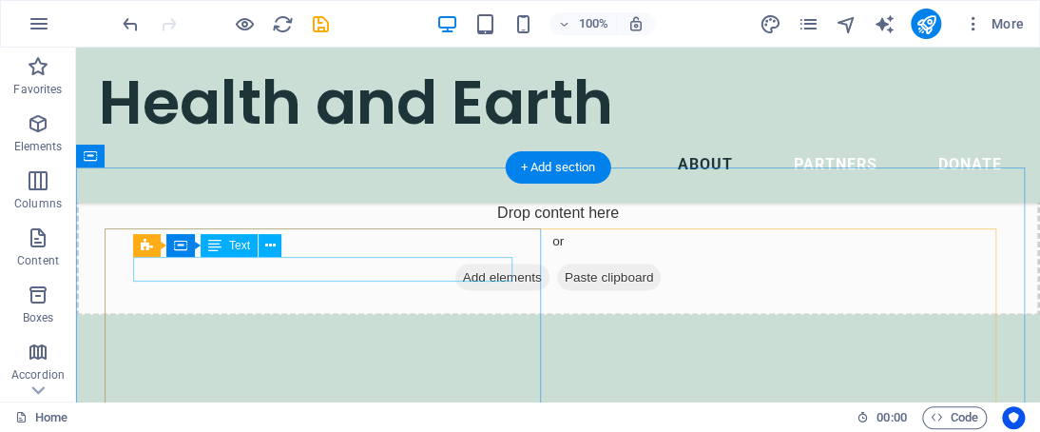
click at [295, 397] on div "Lorem ipsum dolor sit amet consectetur bibendum" at bounding box center [208, 433] width 173 height 73
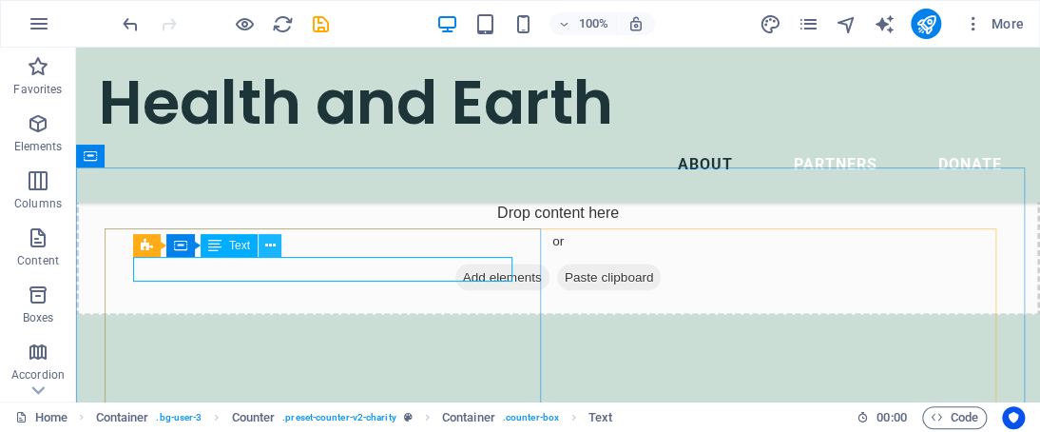
click at [267, 248] on icon at bounding box center [270, 246] width 10 height 20
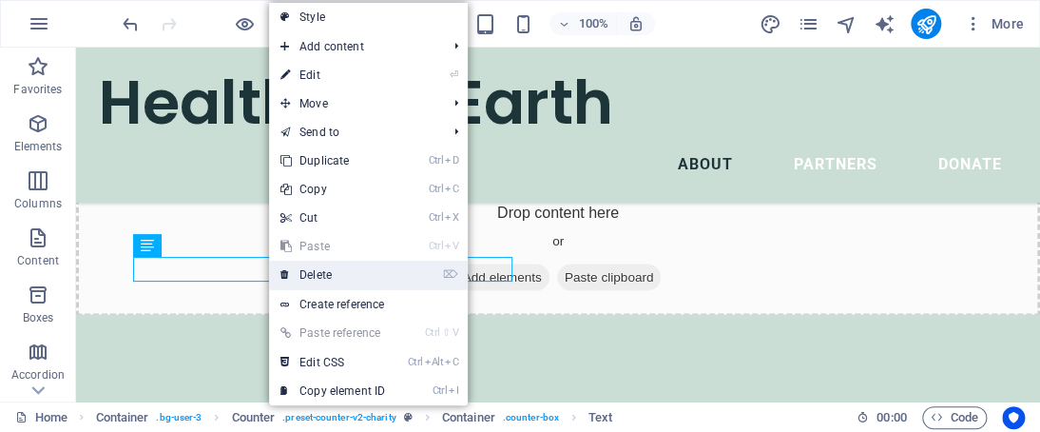
click at [313, 265] on link "⌦ Delete" at bounding box center [332, 274] width 127 height 29
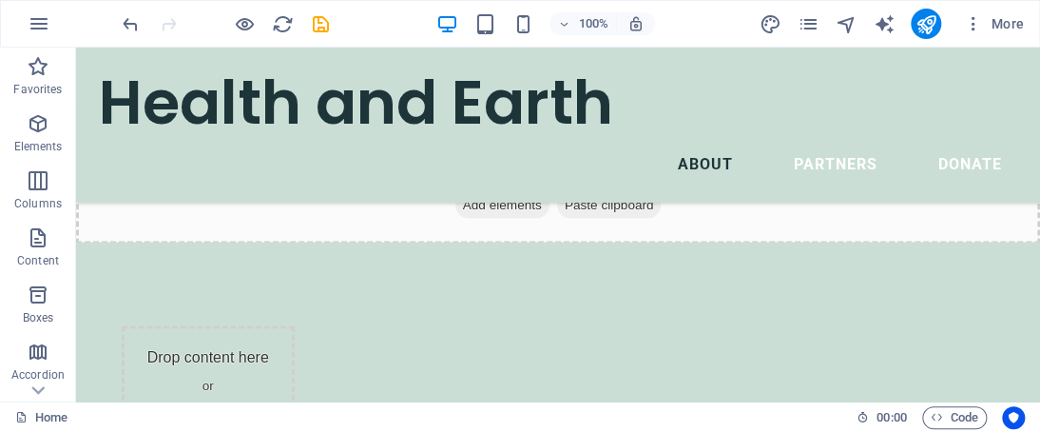
scroll to position [1261, 0]
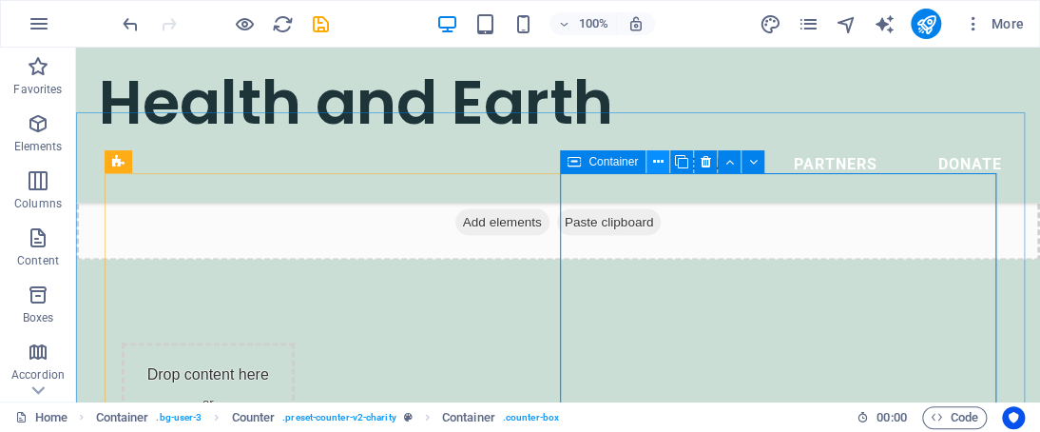
click at [665, 160] on button at bounding box center [657, 161] width 23 height 23
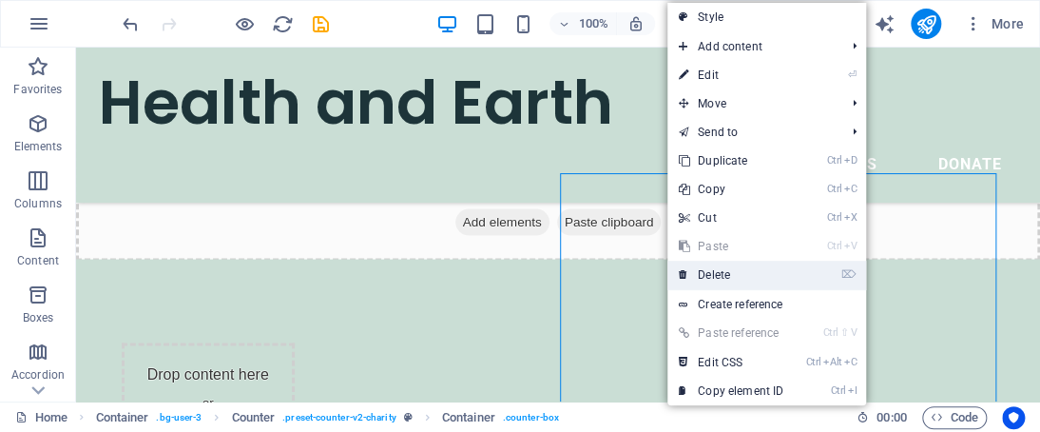
click at [730, 273] on link "⌦ Delete" at bounding box center [730, 274] width 127 height 29
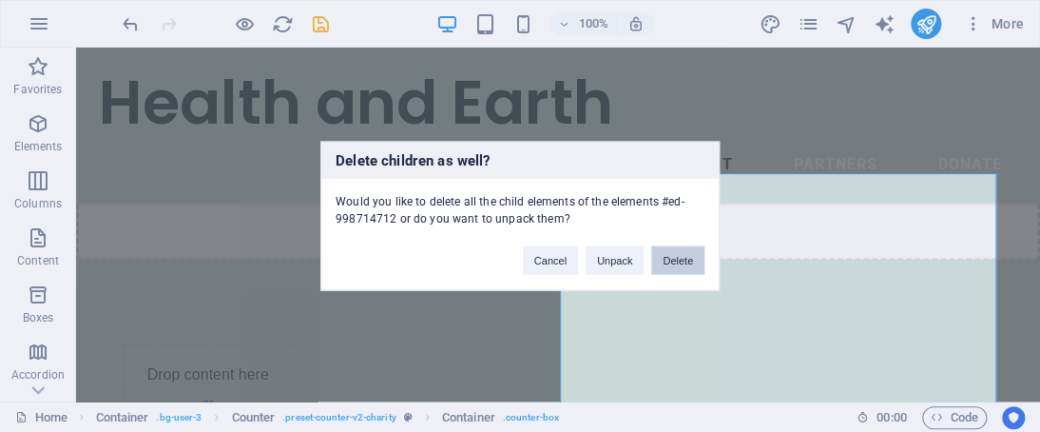
click at [698, 269] on button "Delete" at bounding box center [677, 260] width 53 height 29
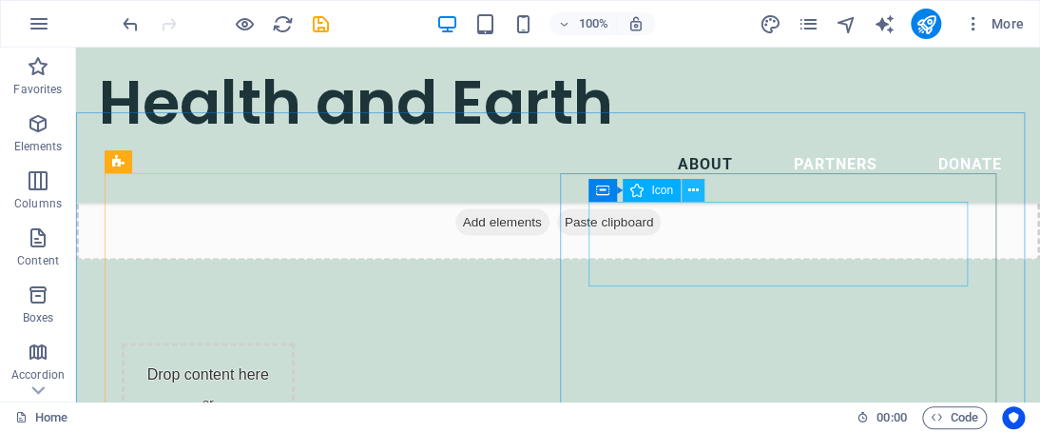
click at [696, 194] on icon at bounding box center [692, 191] width 10 height 20
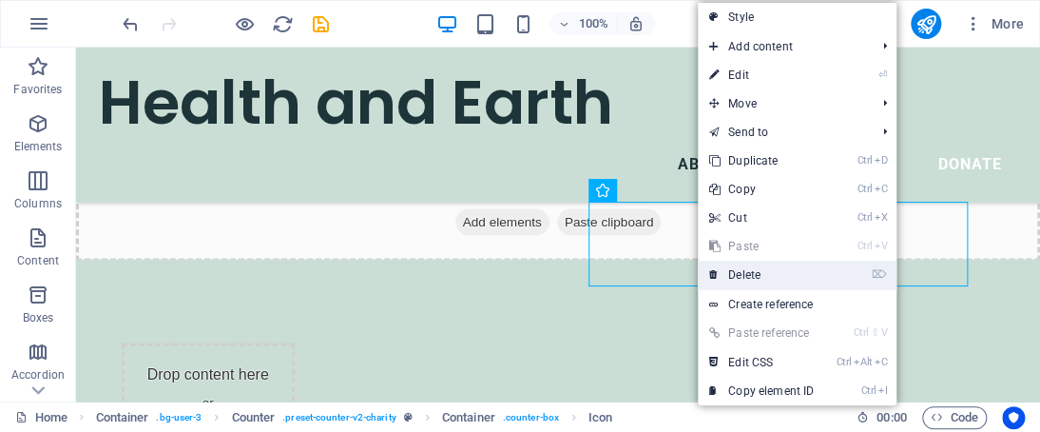
click at [742, 274] on link "⌦ Delete" at bounding box center [761, 274] width 127 height 29
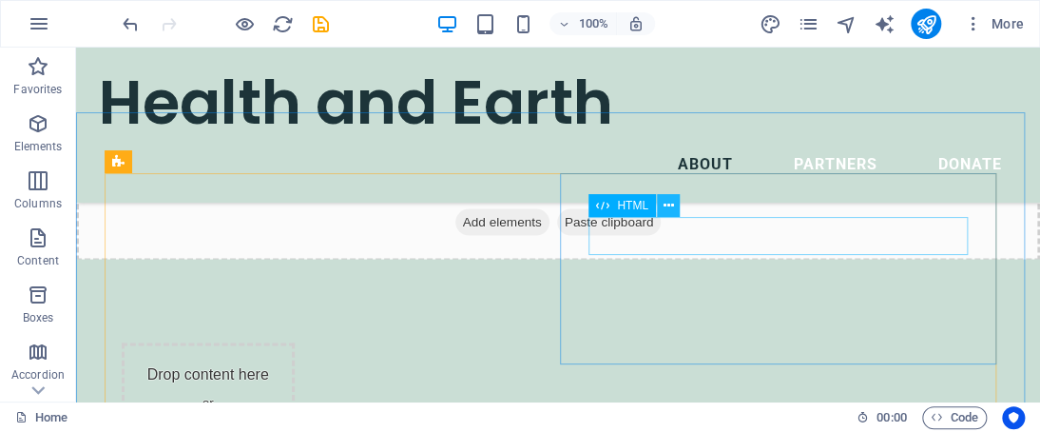
click at [668, 210] on icon at bounding box center [668, 206] width 10 height 20
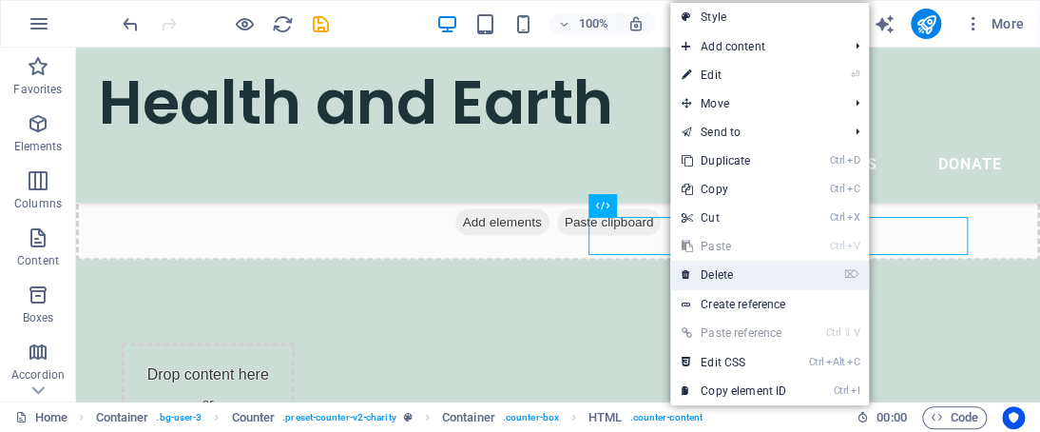
click at [718, 265] on link "⌦ Delete" at bounding box center [733, 274] width 127 height 29
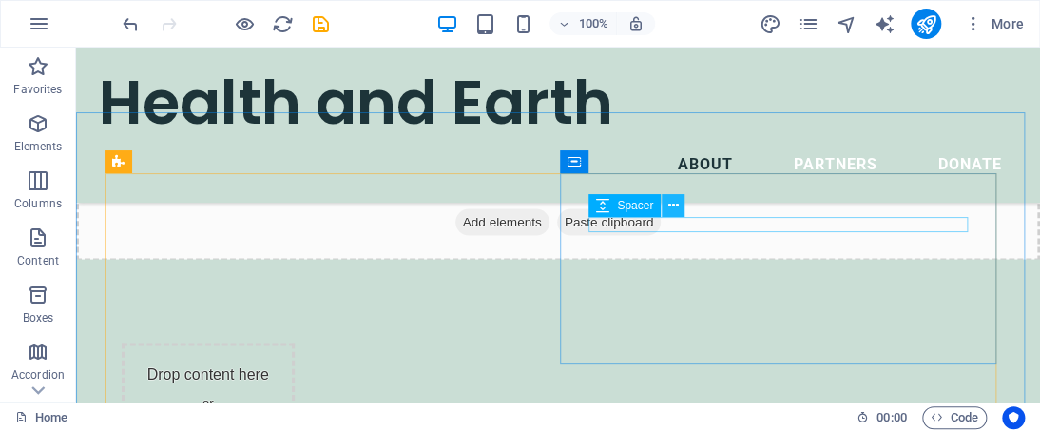
click at [670, 214] on icon at bounding box center [673, 206] width 10 height 20
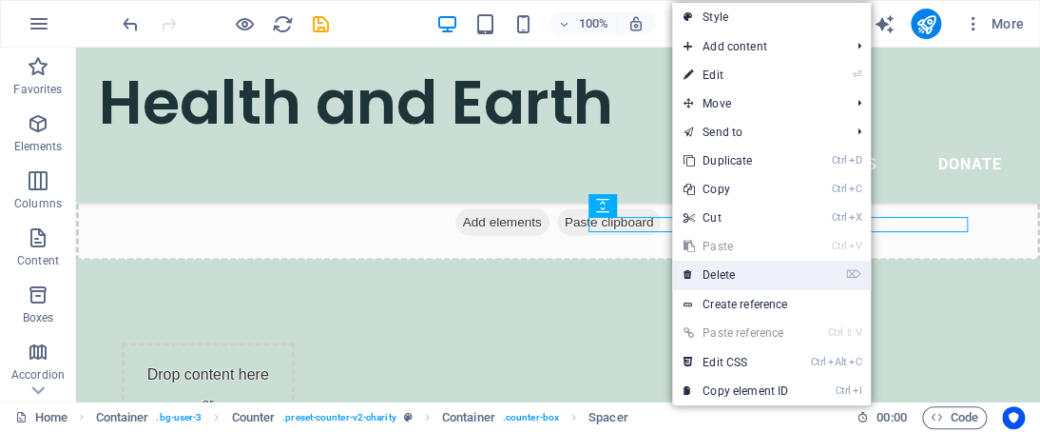
click at [692, 261] on icon at bounding box center [689, 274] width 10 height 29
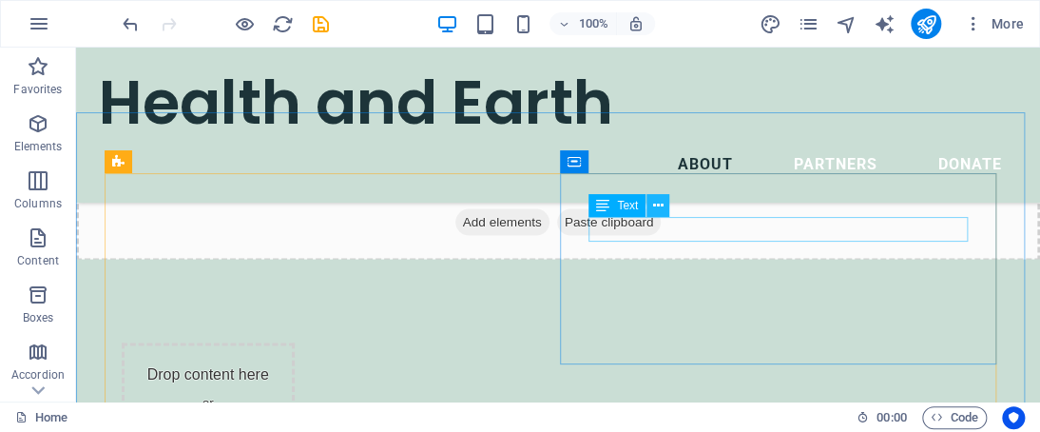
click at [662, 207] on icon at bounding box center [658, 206] width 10 height 20
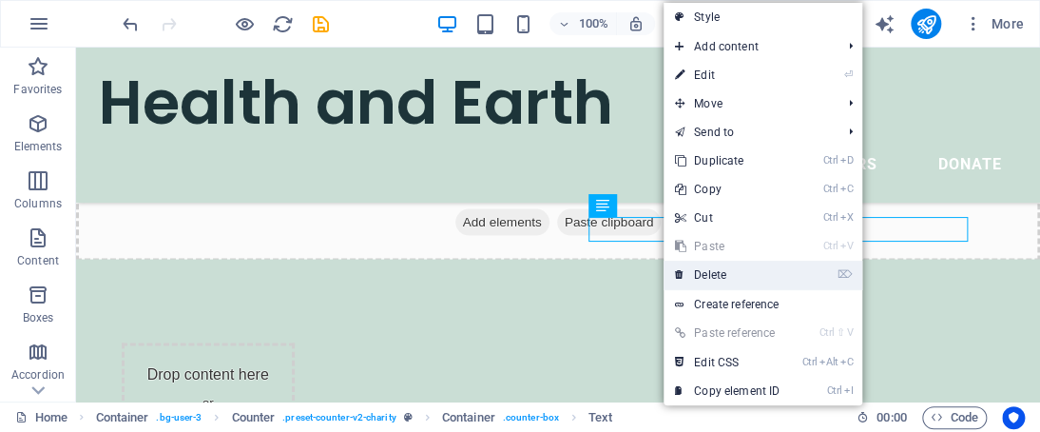
click at [704, 280] on link "⌦ Delete" at bounding box center [727, 274] width 127 height 29
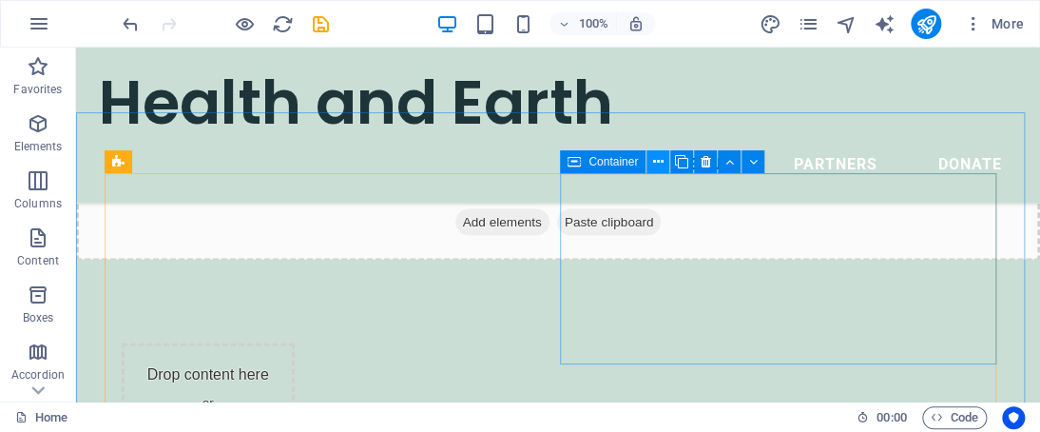
click at [666, 166] on button at bounding box center [657, 161] width 23 height 23
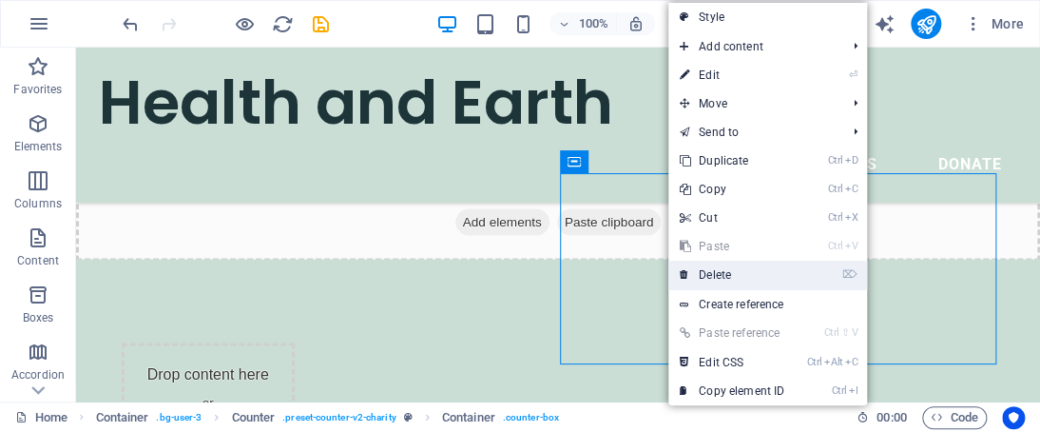
click at [710, 265] on link "⌦ Delete" at bounding box center [731, 274] width 127 height 29
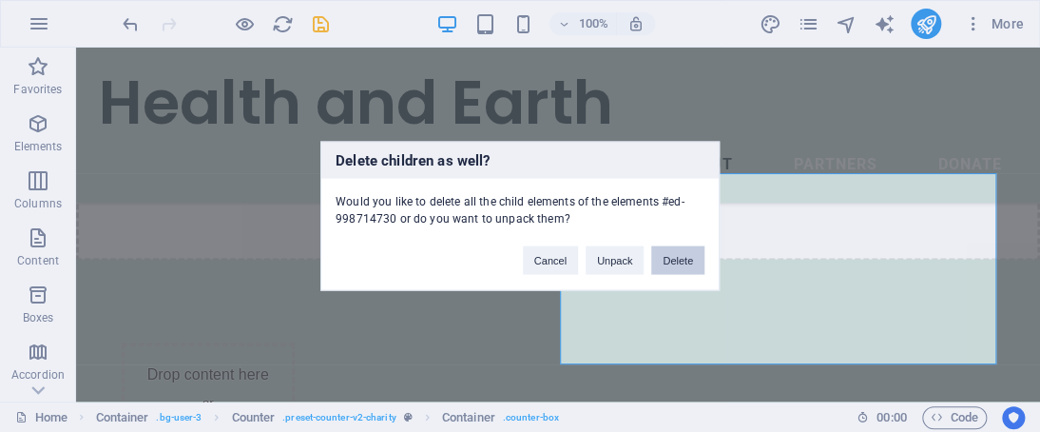
click at [700, 260] on button "Delete" at bounding box center [677, 260] width 53 height 29
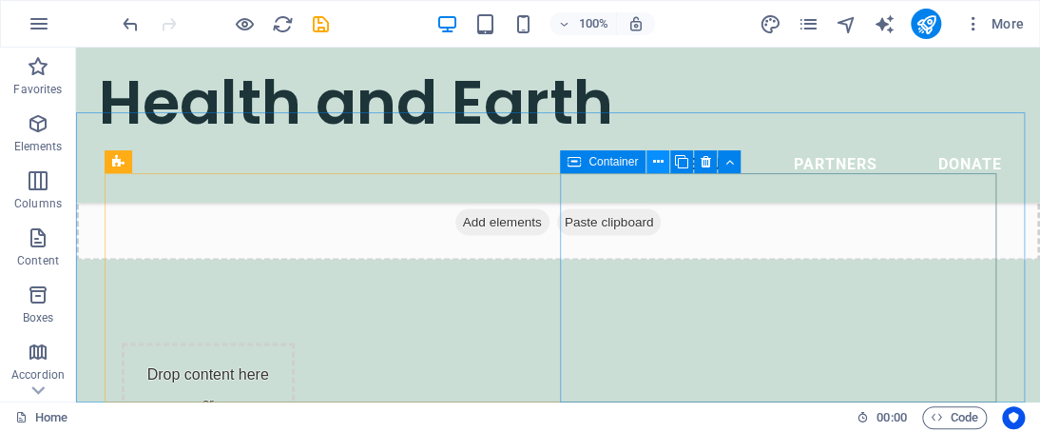
click at [662, 165] on icon at bounding box center [658, 162] width 10 height 20
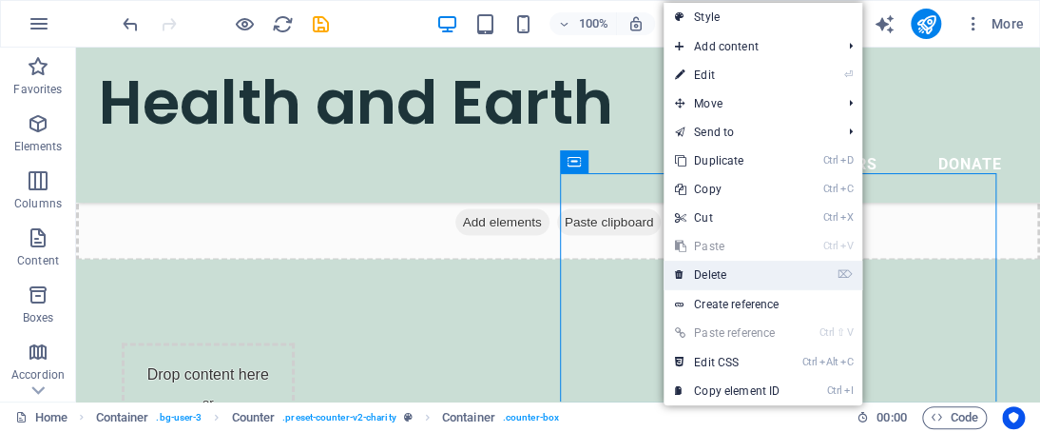
click at [692, 273] on link "⌦ Delete" at bounding box center [727, 274] width 127 height 29
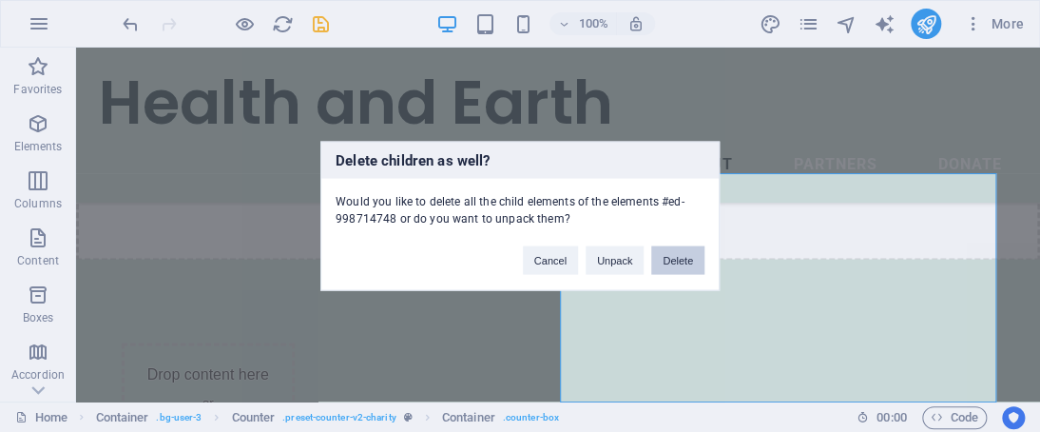
click at [688, 263] on button "Delete" at bounding box center [677, 260] width 53 height 29
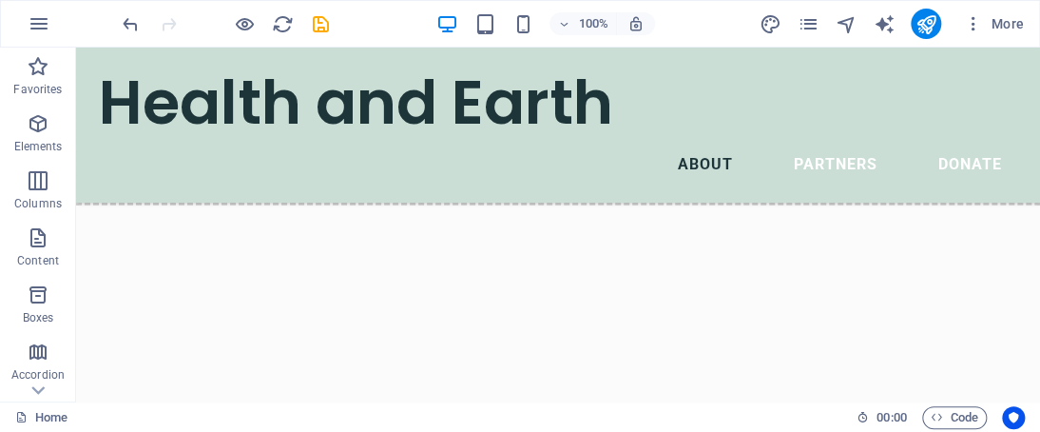
scroll to position [1891, 0]
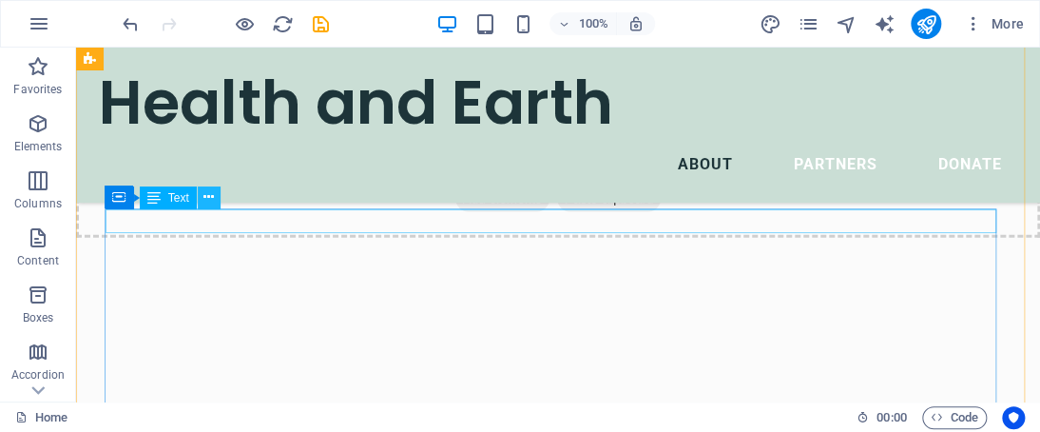
click at [207, 196] on icon at bounding box center [208, 197] width 10 height 20
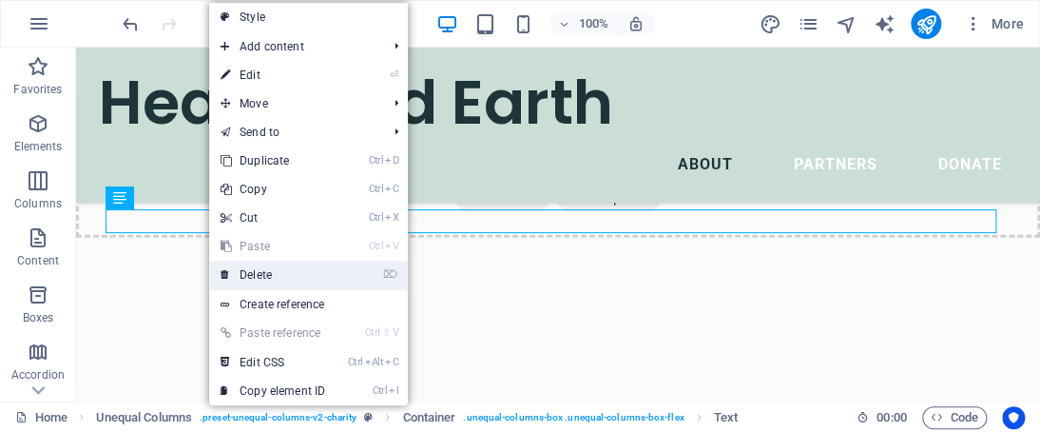
click at [244, 277] on link "⌦ Delete" at bounding box center [272, 274] width 127 height 29
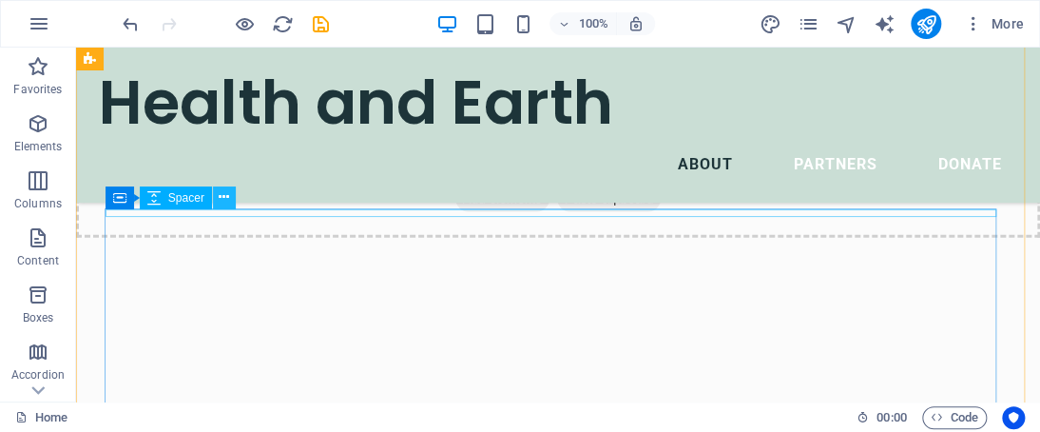
click at [222, 197] on icon at bounding box center [224, 197] width 10 height 20
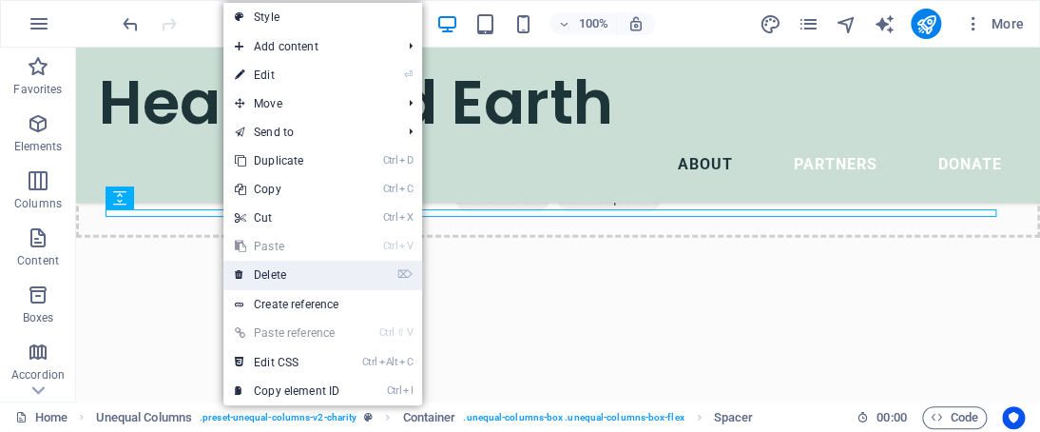
click at [261, 262] on link "⌦ Delete" at bounding box center [286, 274] width 127 height 29
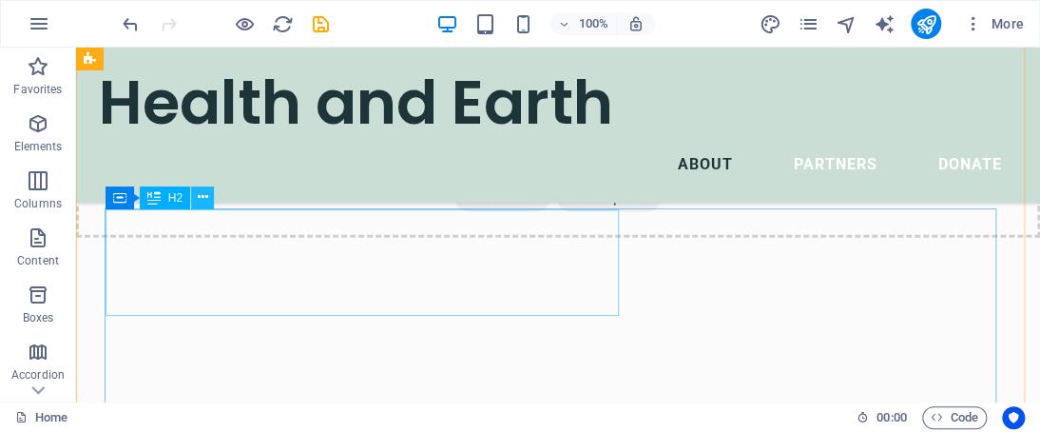
click at [200, 201] on icon at bounding box center [203, 197] width 10 height 20
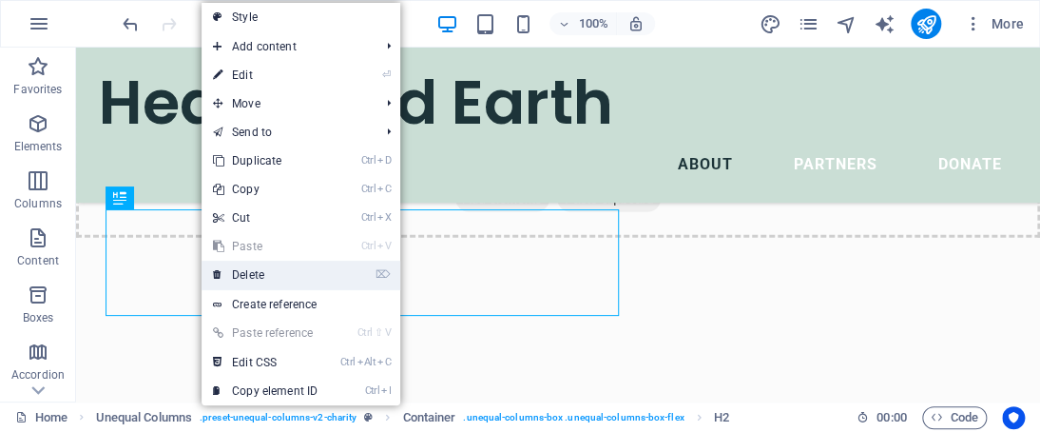
click at [256, 265] on link "⌦ Delete" at bounding box center [265, 274] width 127 height 29
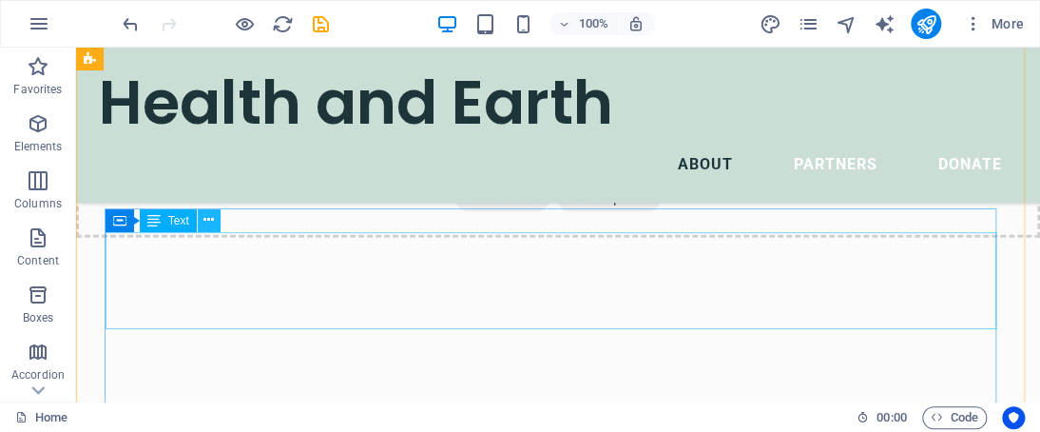
click at [210, 220] on icon at bounding box center [208, 220] width 10 height 20
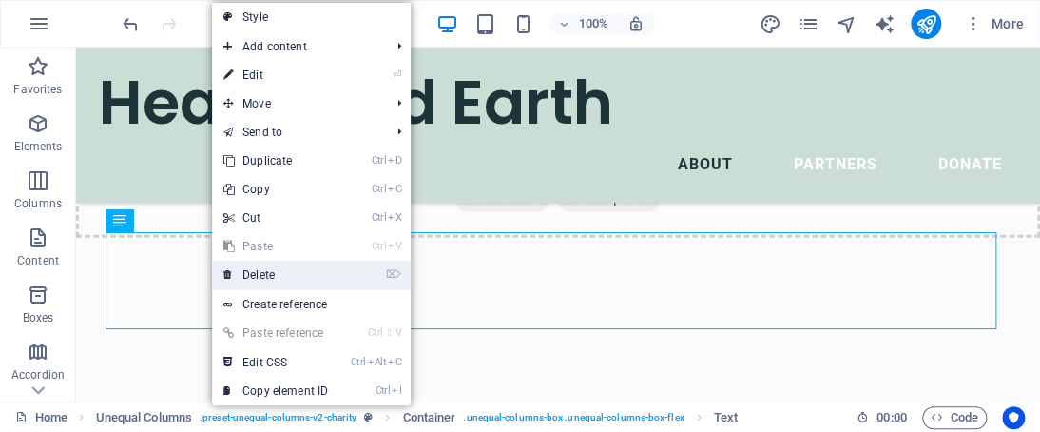
click at [265, 272] on link "⌦ Delete" at bounding box center [275, 274] width 127 height 29
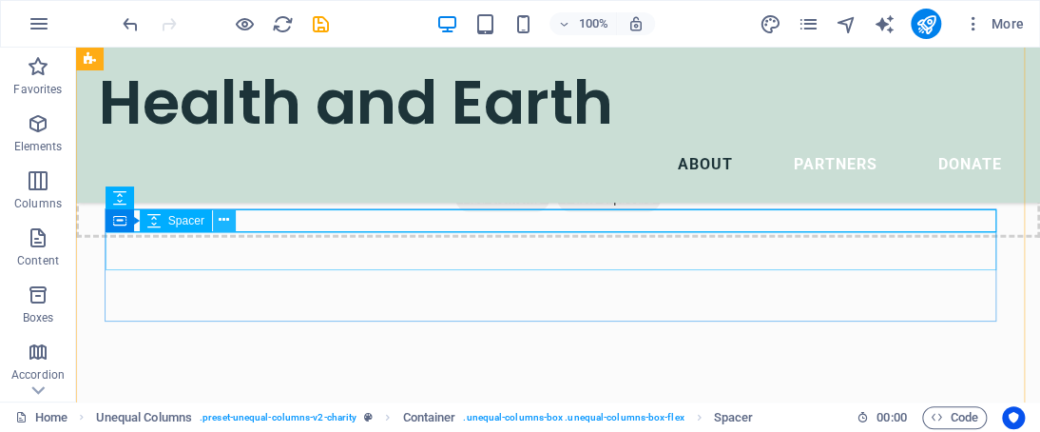
click at [227, 222] on icon at bounding box center [224, 220] width 10 height 20
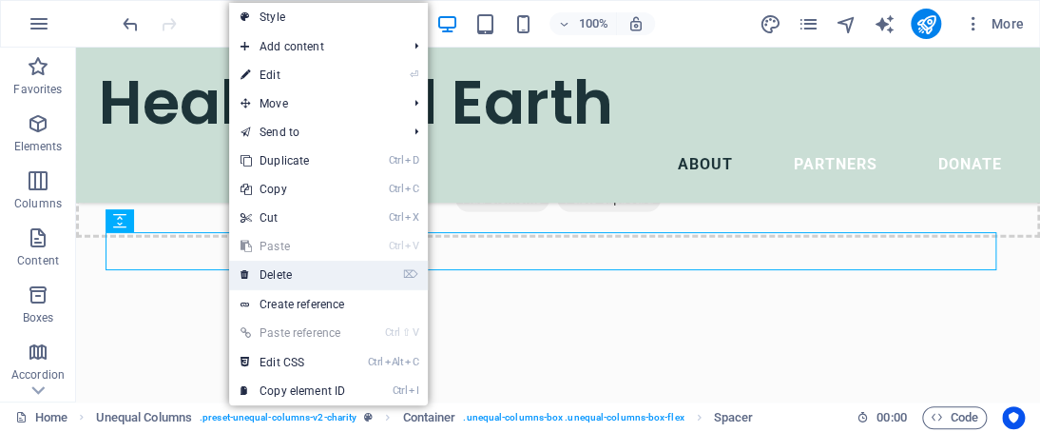
click at [282, 281] on link "⌦ Delete" at bounding box center [292, 274] width 127 height 29
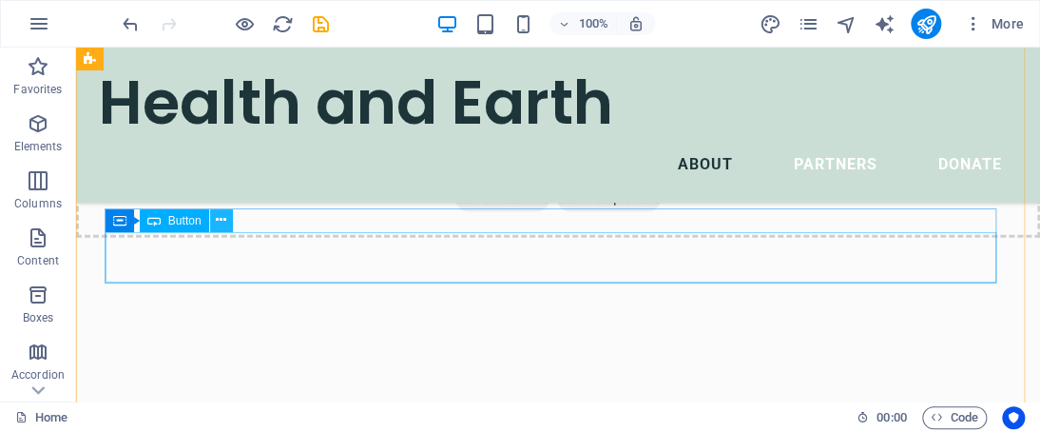
click at [222, 226] on icon at bounding box center [221, 220] width 10 height 20
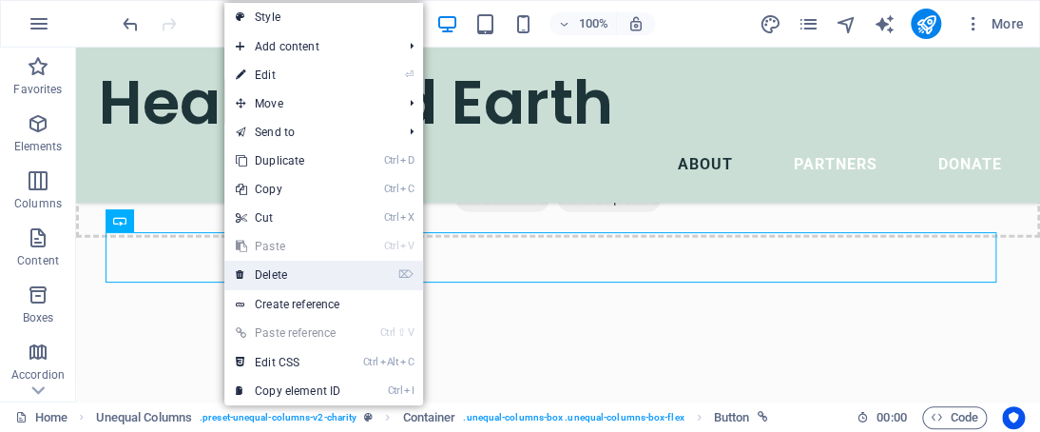
click at [271, 279] on link "⌦ Delete" at bounding box center [287, 274] width 127 height 29
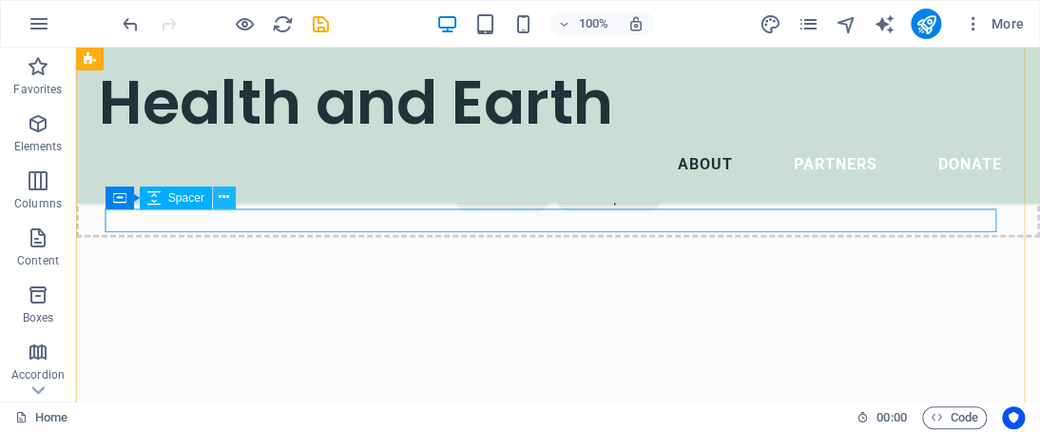
click at [221, 189] on icon at bounding box center [224, 197] width 10 height 20
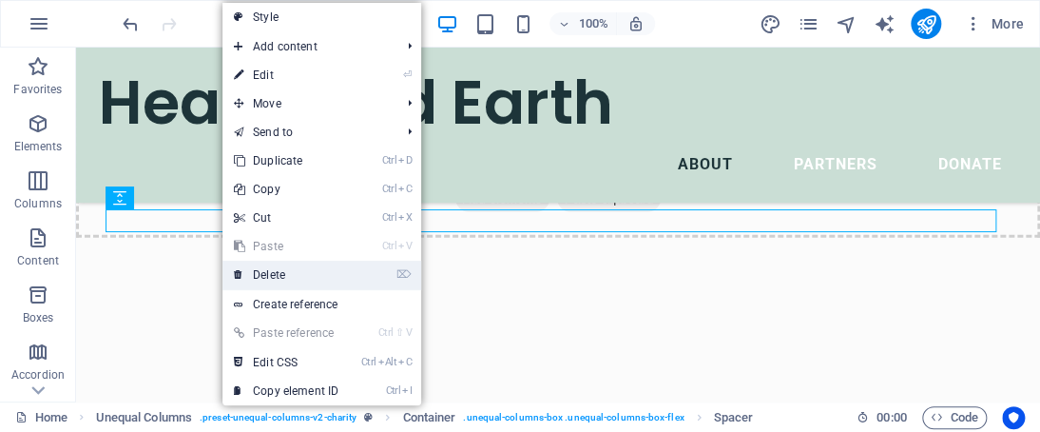
click at [262, 265] on link "⌦ Delete" at bounding box center [285, 274] width 127 height 29
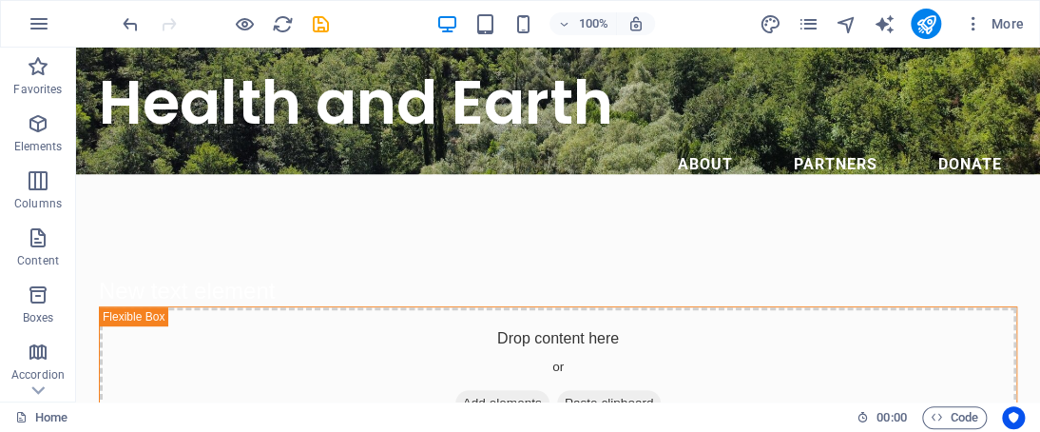
scroll to position [0, 0]
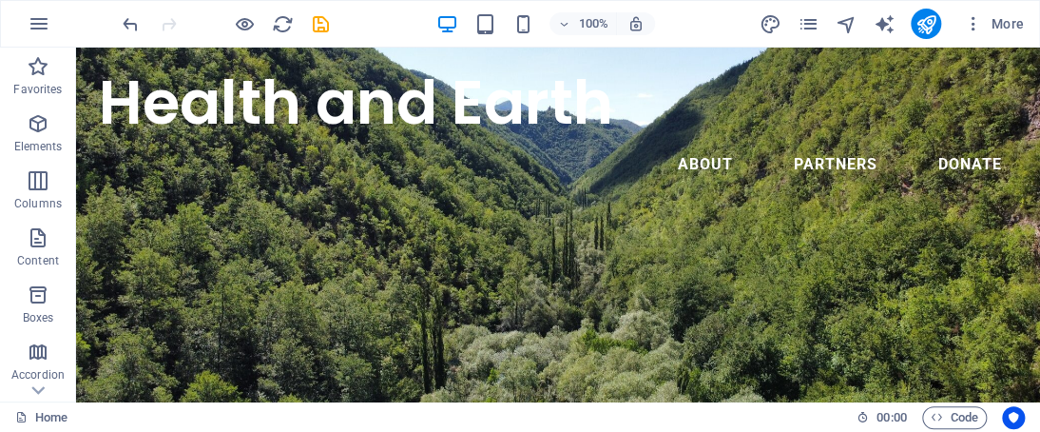
drag, startPoint x: 1034, startPoint y: 165, endPoint x: 1099, endPoint y: 98, distance: 93.5
